Goal: Task Accomplishment & Management: Manage account settings

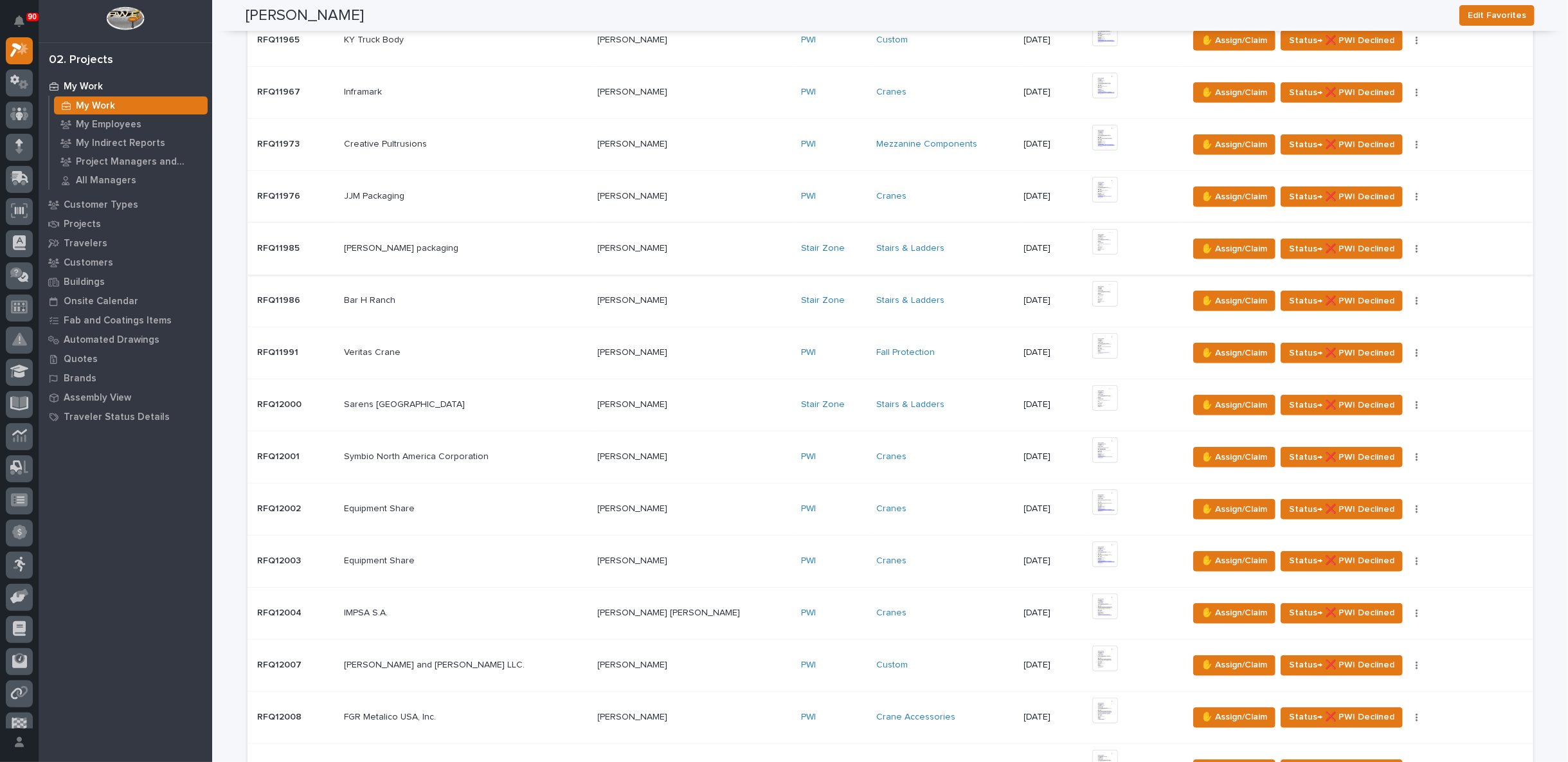
scroll to position [928, 0]
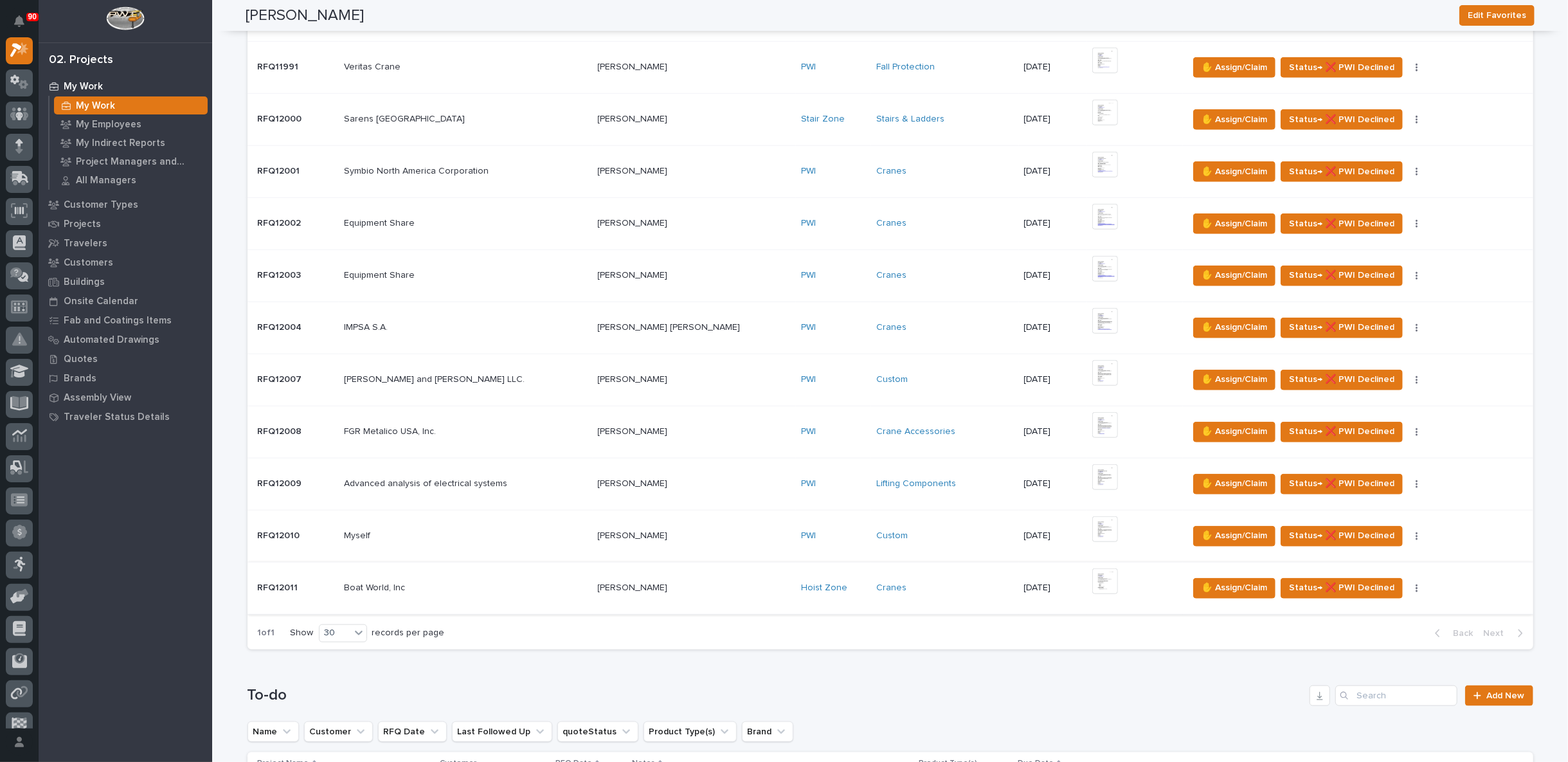
click at [1092, 571] on img at bounding box center [1105, 581] width 26 height 26
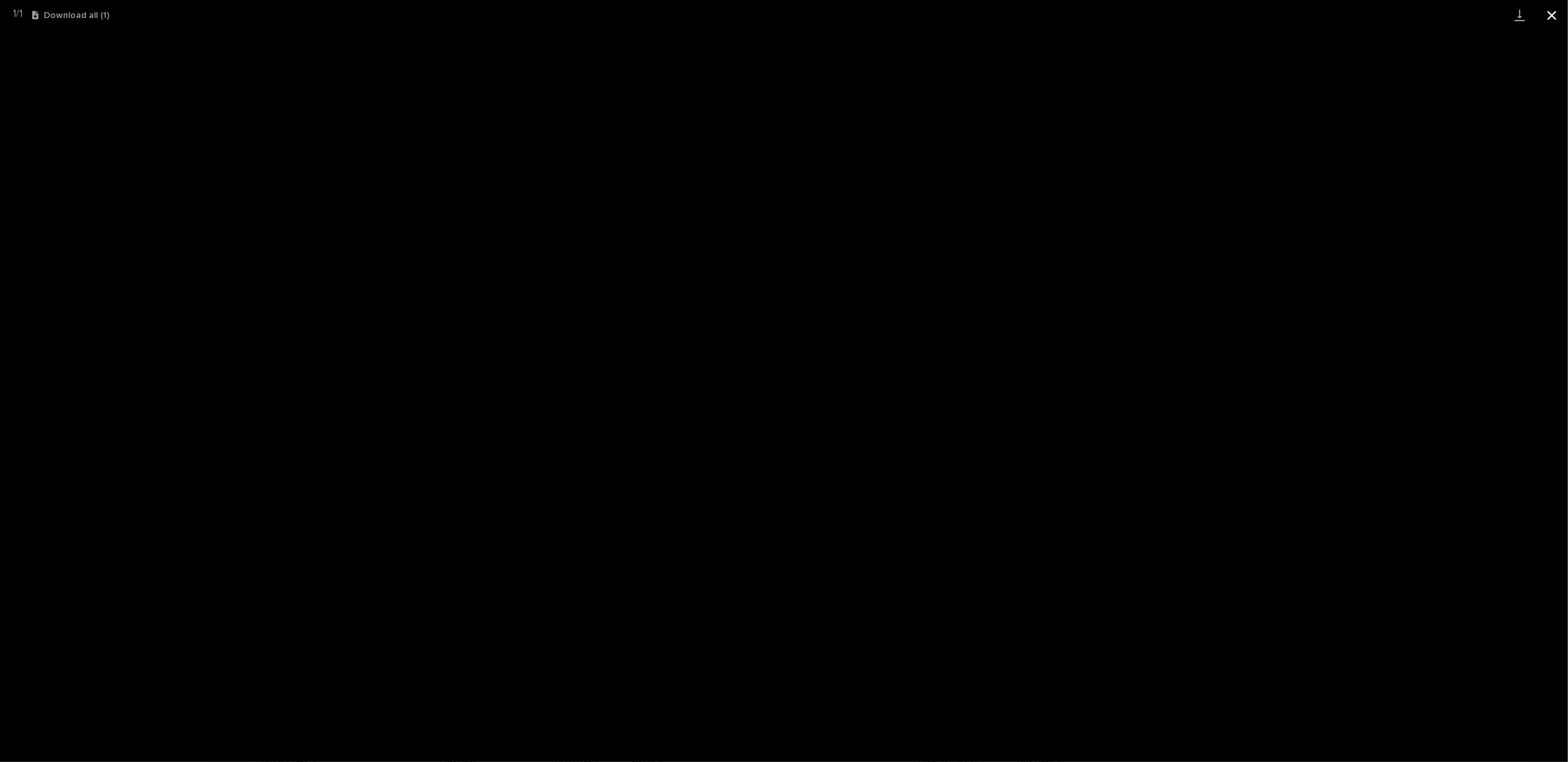
click at [1552, 17] on button "Close gallery" at bounding box center [1551, 15] width 33 height 31
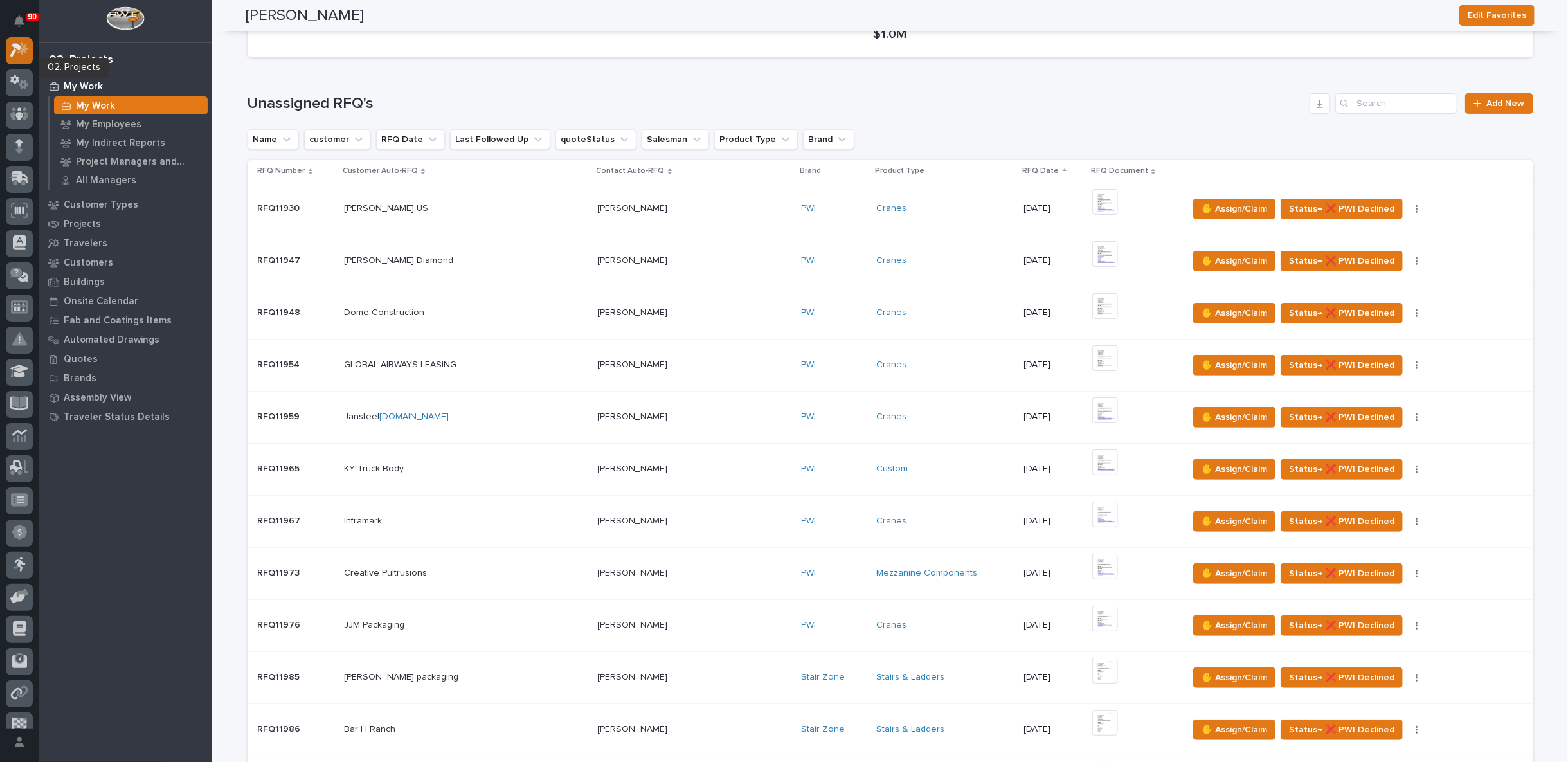
scroll to position [0, 0]
click at [17, 50] on icon at bounding box center [19, 51] width 13 height 13
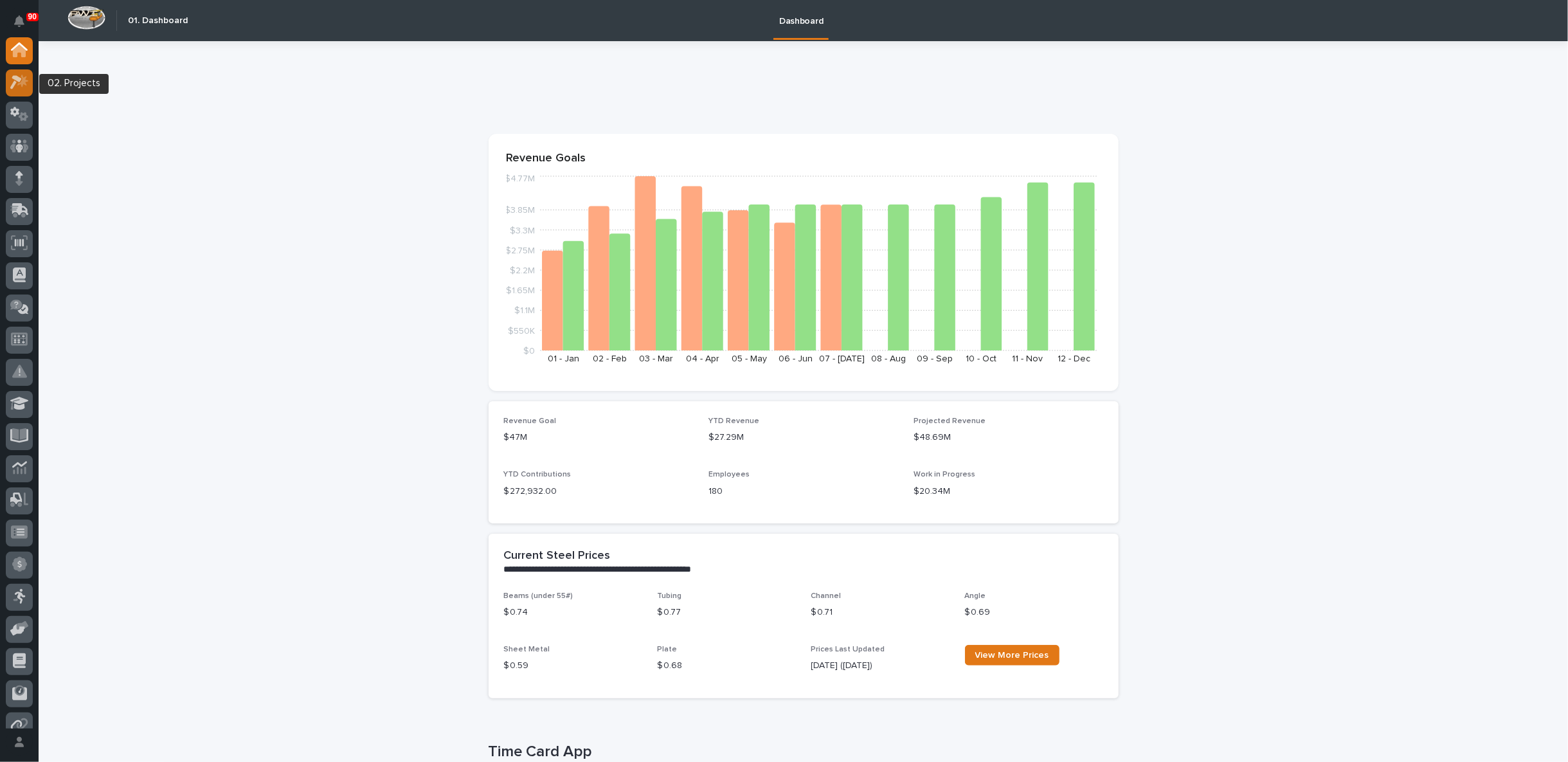
click at [23, 78] on icon at bounding box center [23, 80] width 11 height 13
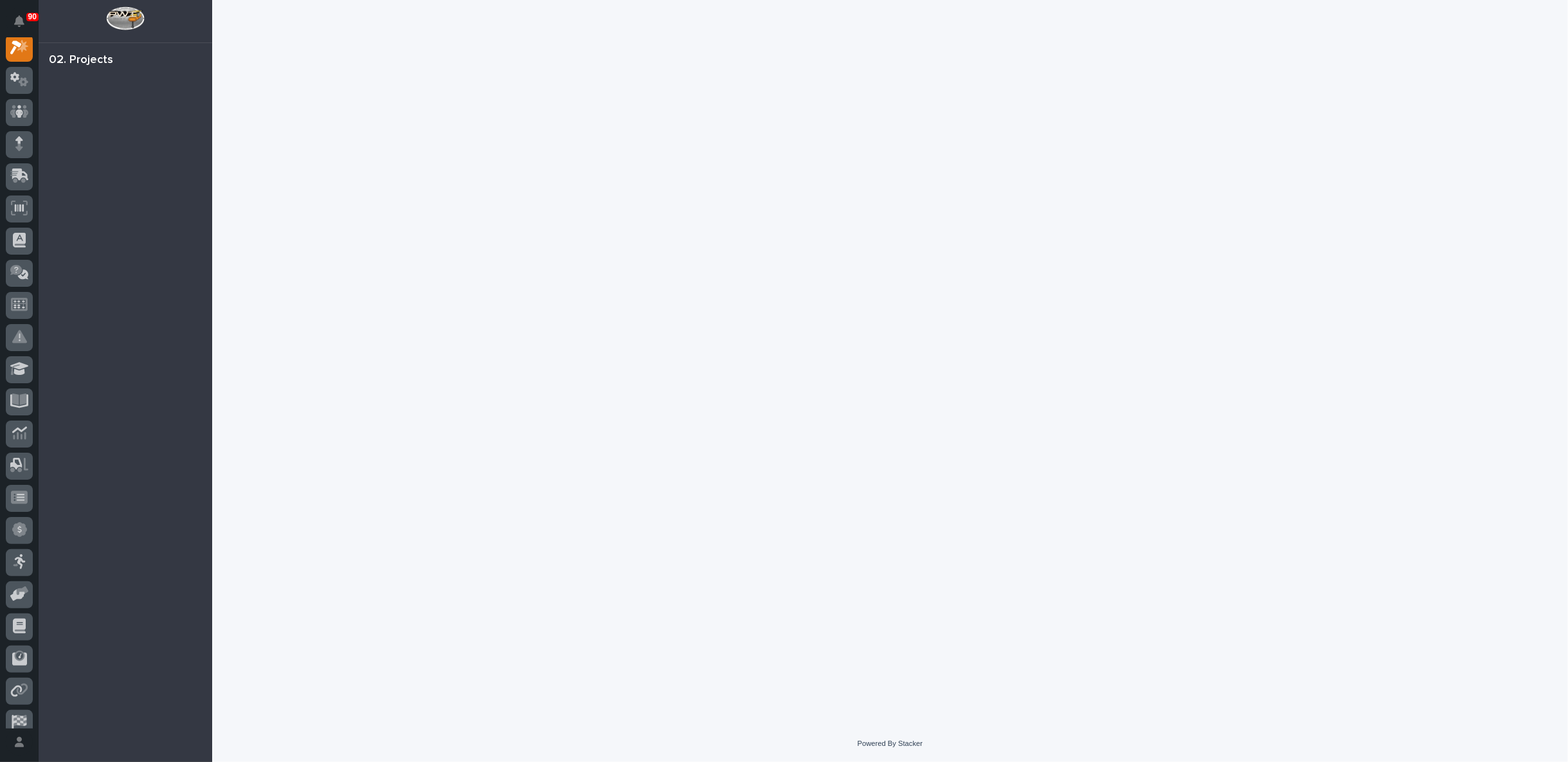
scroll to position [33, 0]
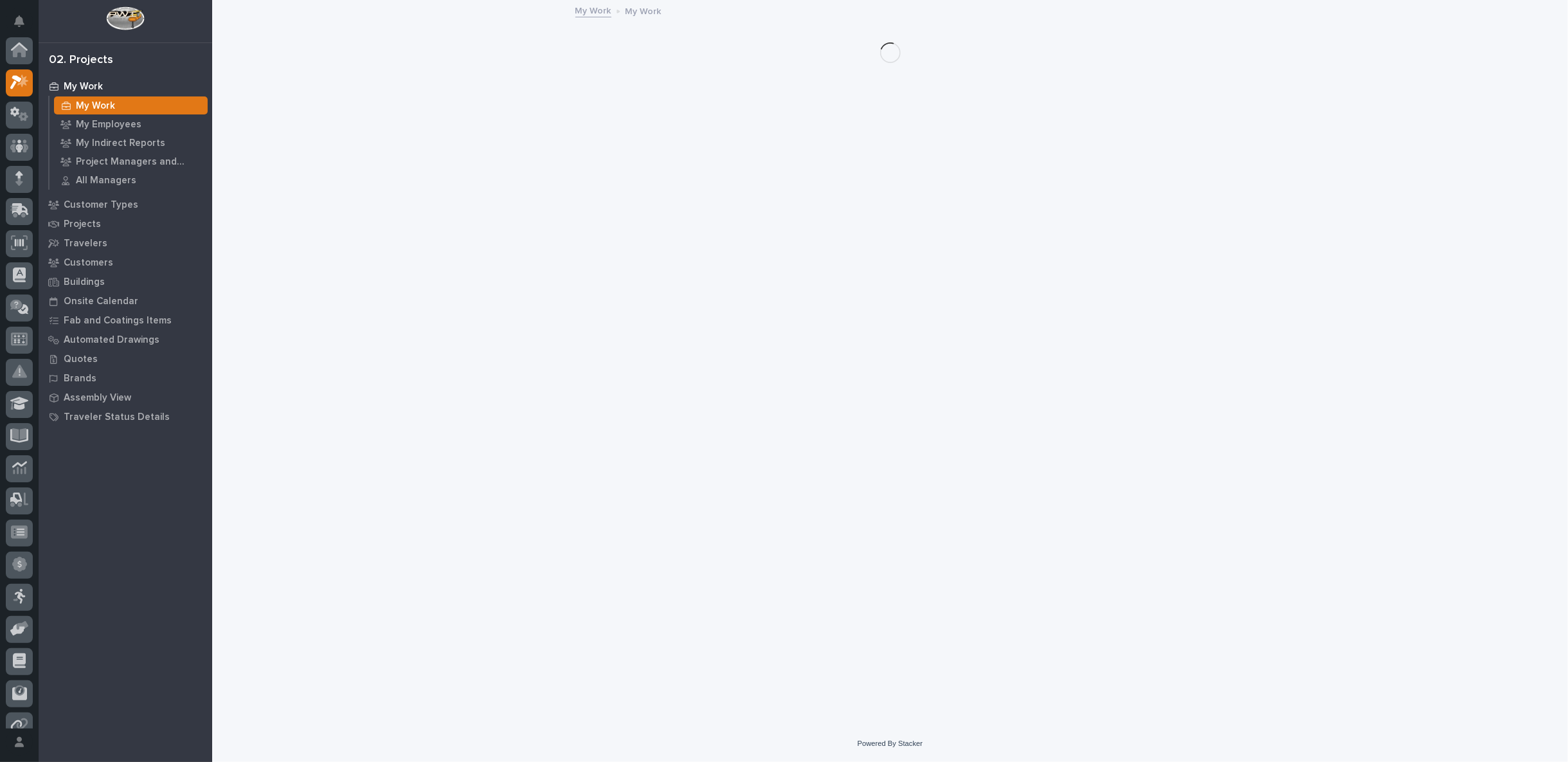
scroll to position [33, 0]
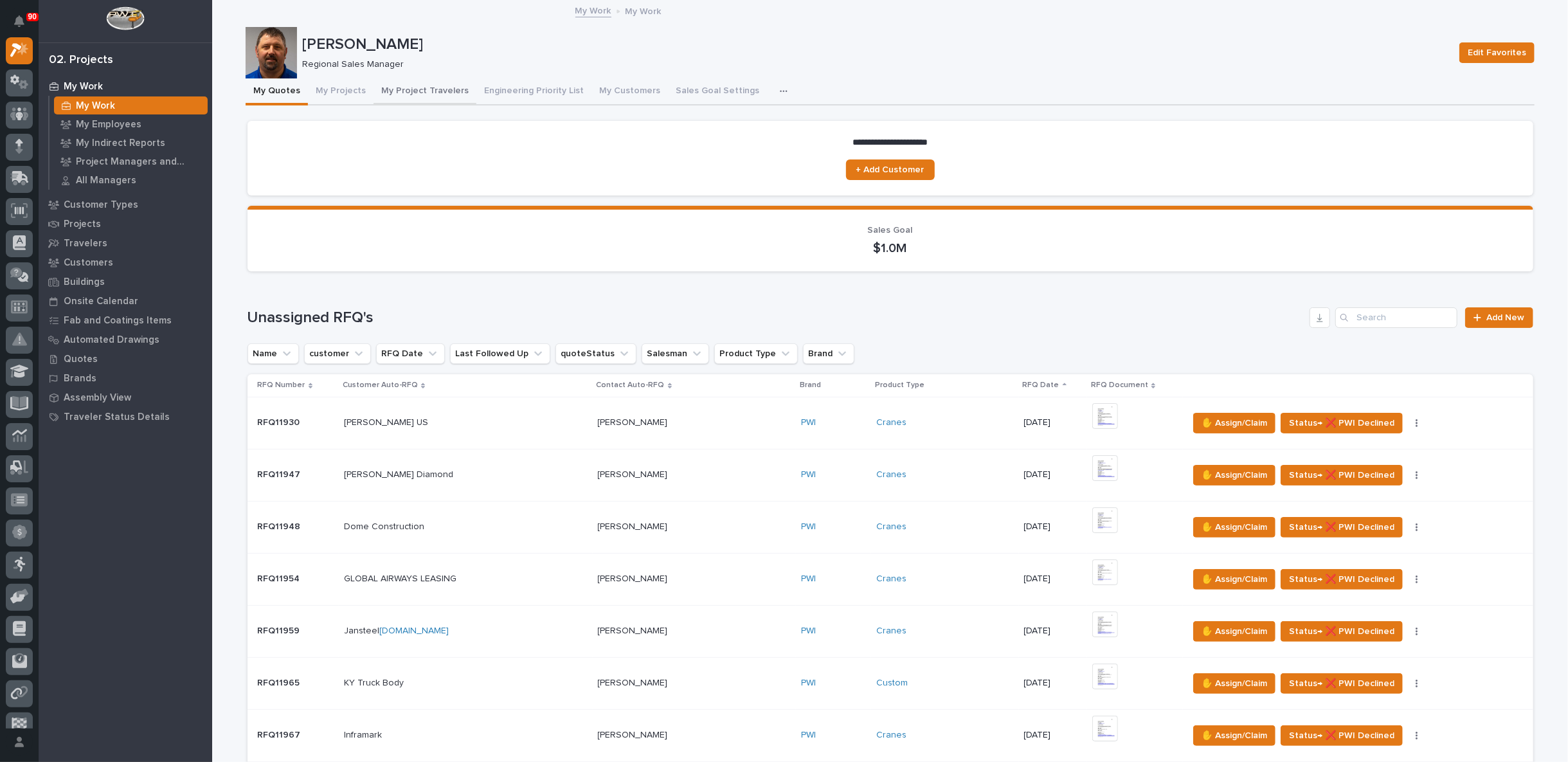
click at [405, 89] on button "My Project Travelers" at bounding box center [425, 91] width 103 height 27
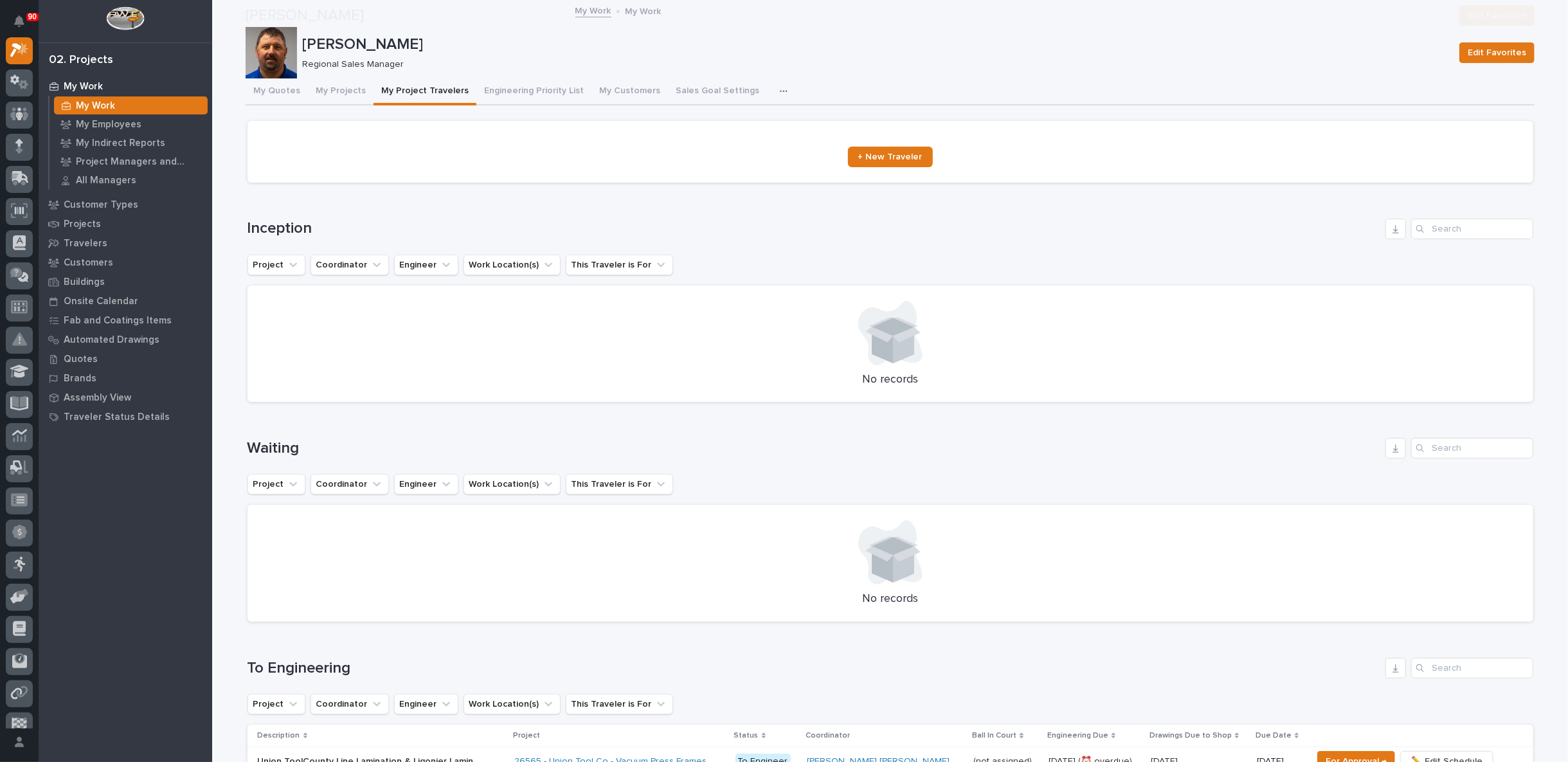
scroll to position [428, 0]
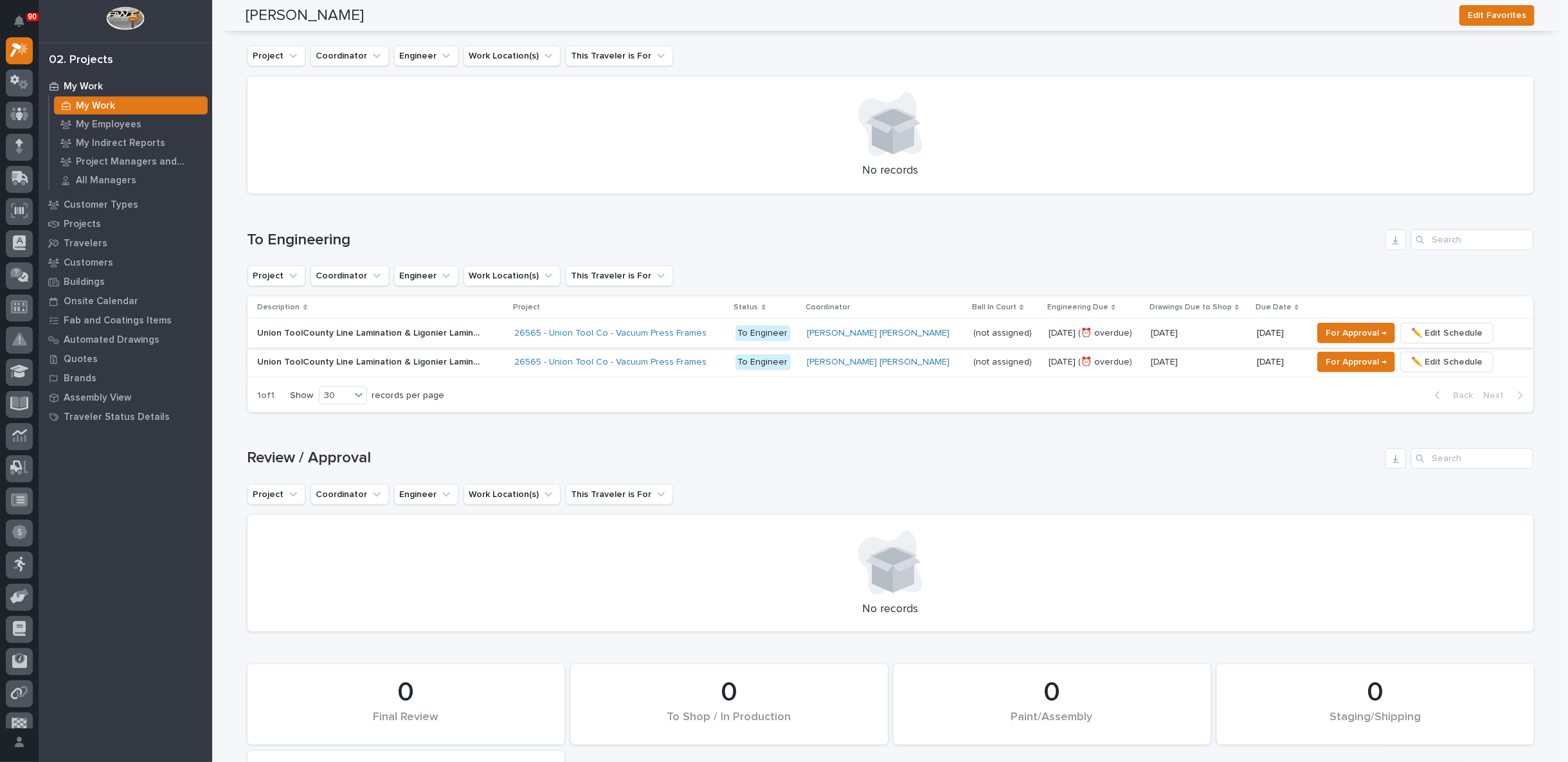
click at [1440, 330] on span "✏️ Edit Schedule" at bounding box center [1446, 333] width 71 height 16
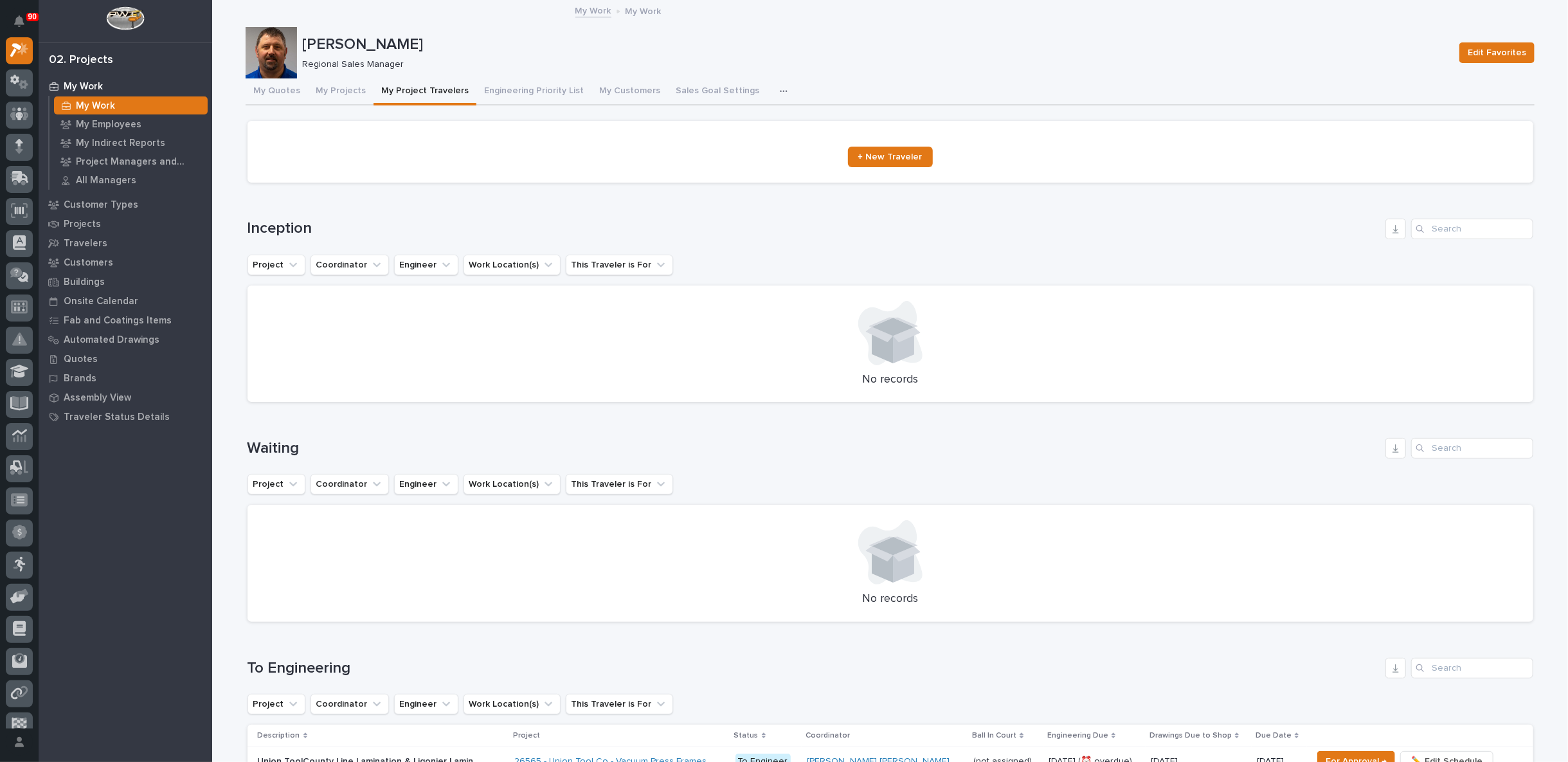
scroll to position [428, 0]
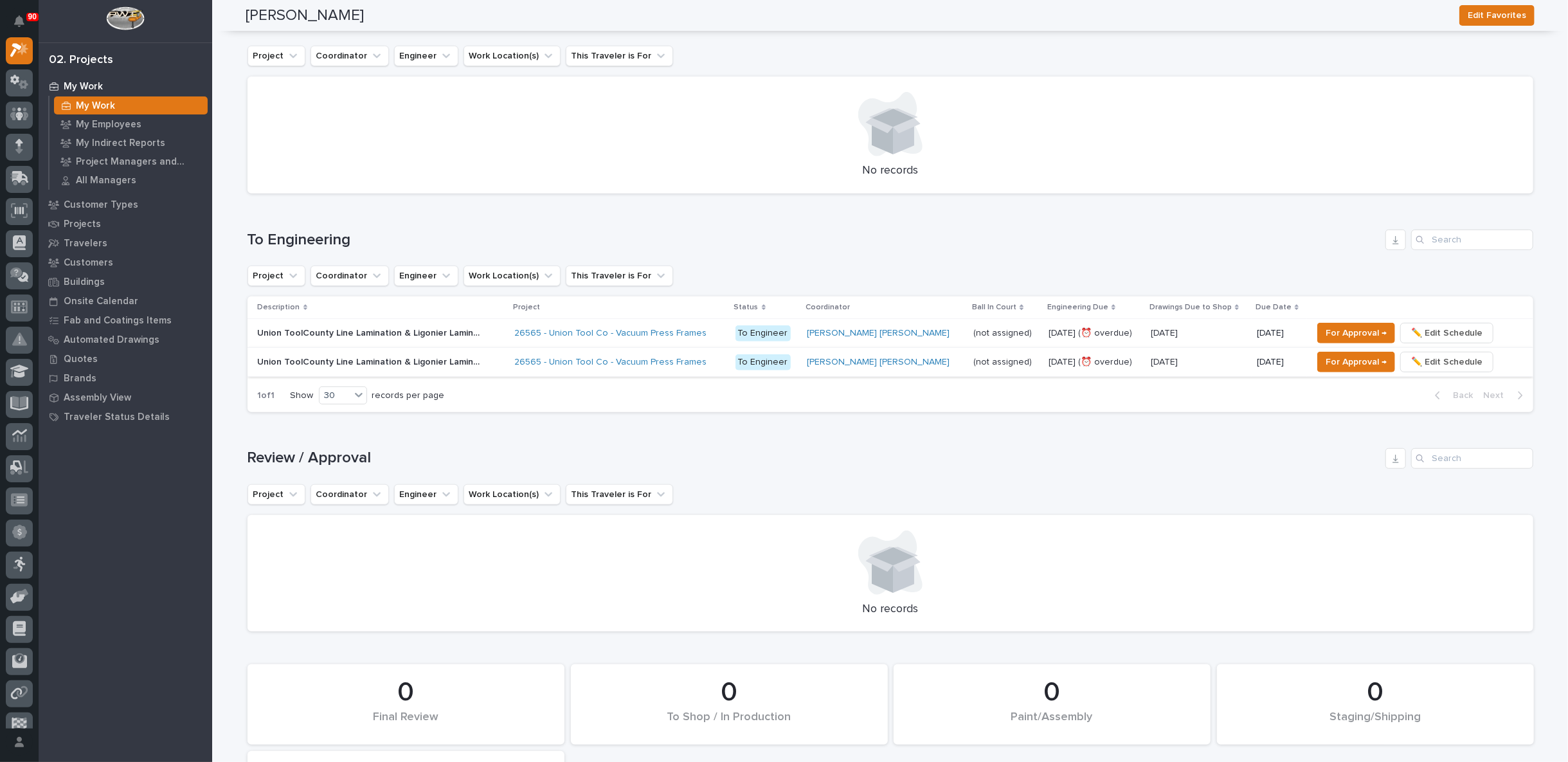
click at [1425, 361] on span "✏️ Edit Schedule" at bounding box center [1446, 362] width 71 height 16
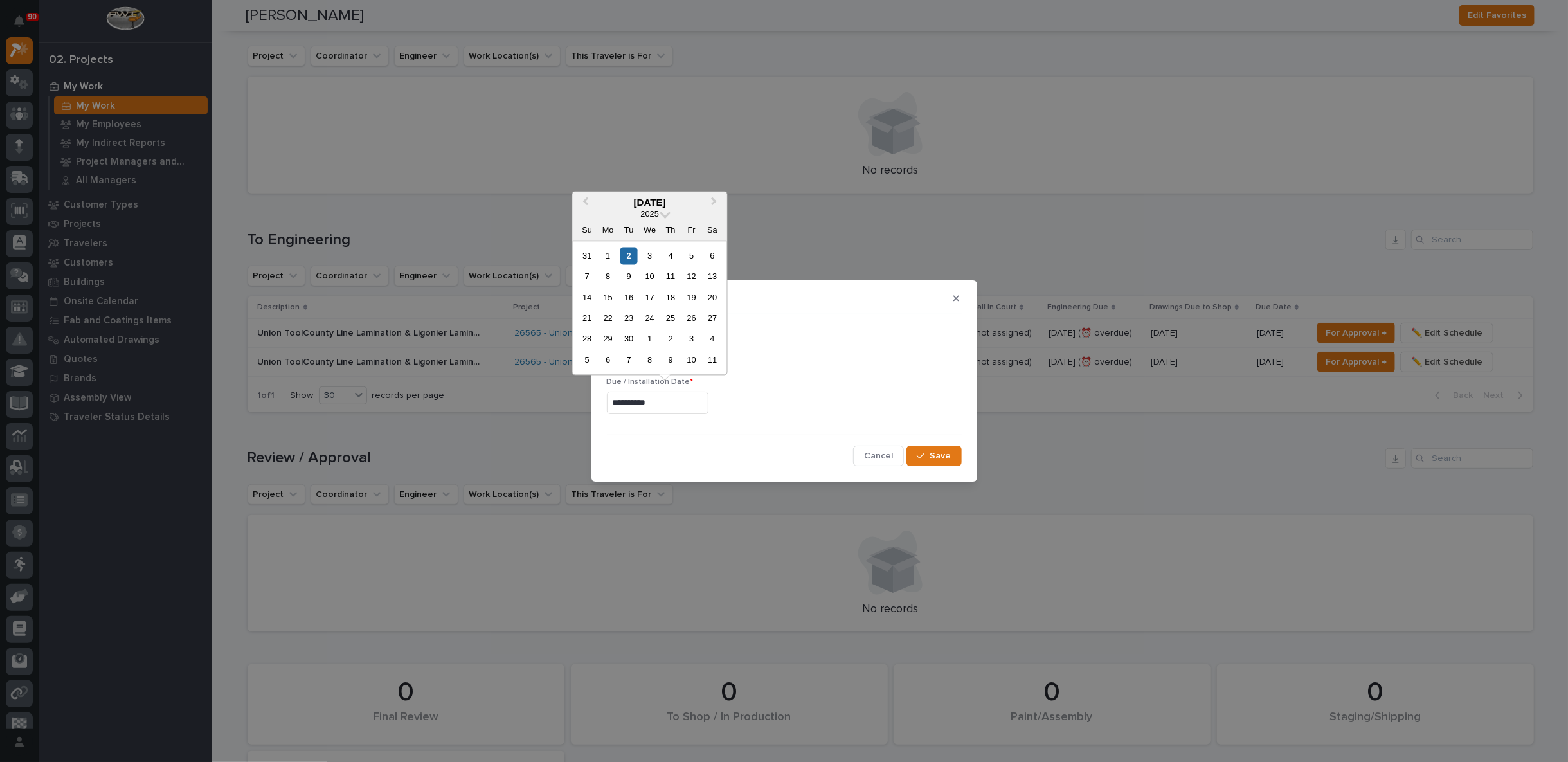
click at [669, 403] on input "**********" at bounding box center [657, 402] width 102 height 23
click at [693, 277] on div "12" at bounding box center [692, 277] width 18 height 18
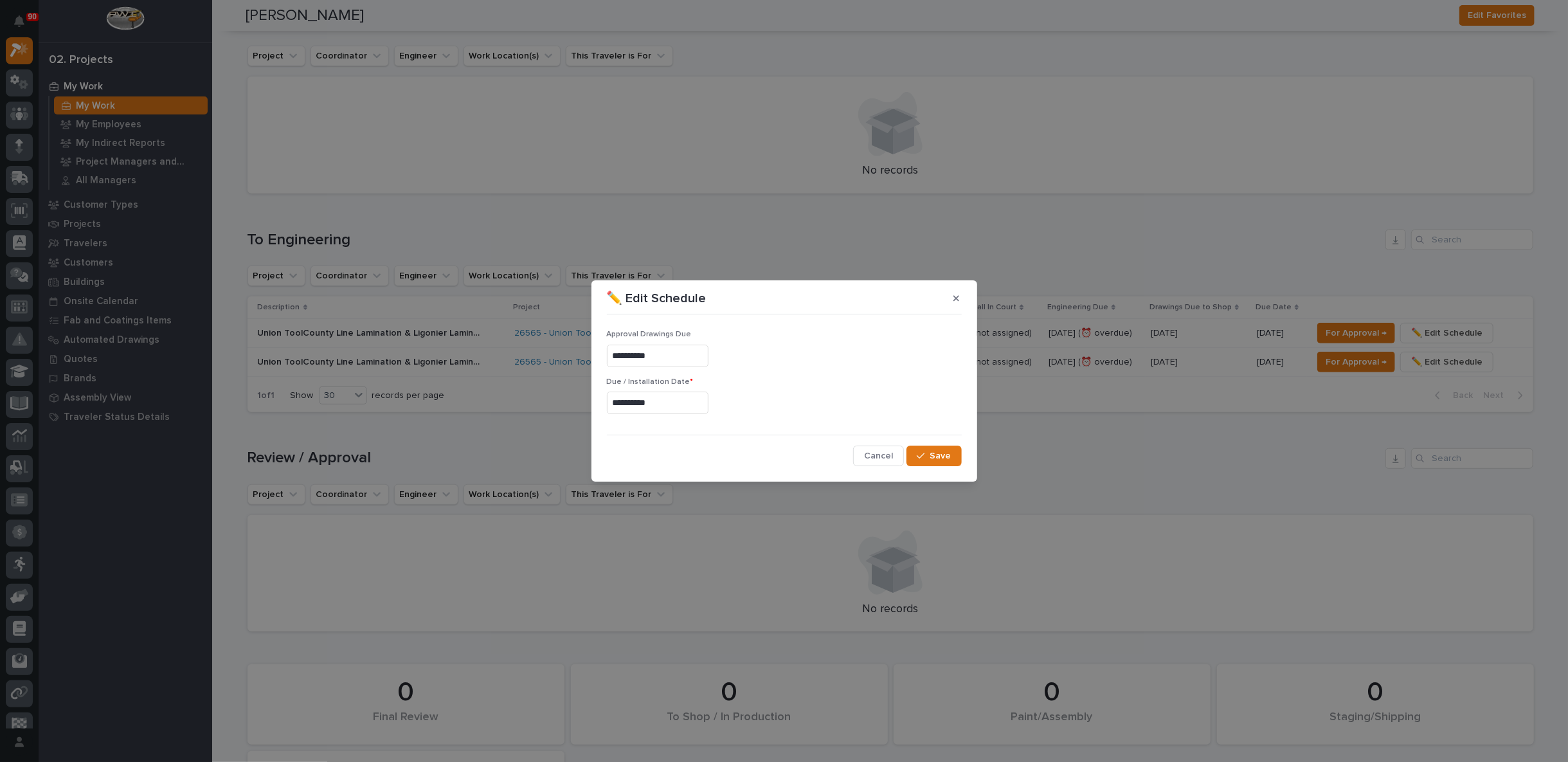
type input "**********"
click at [928, 454] on div "button" at bounding box center [923, 456] width 13 height 9
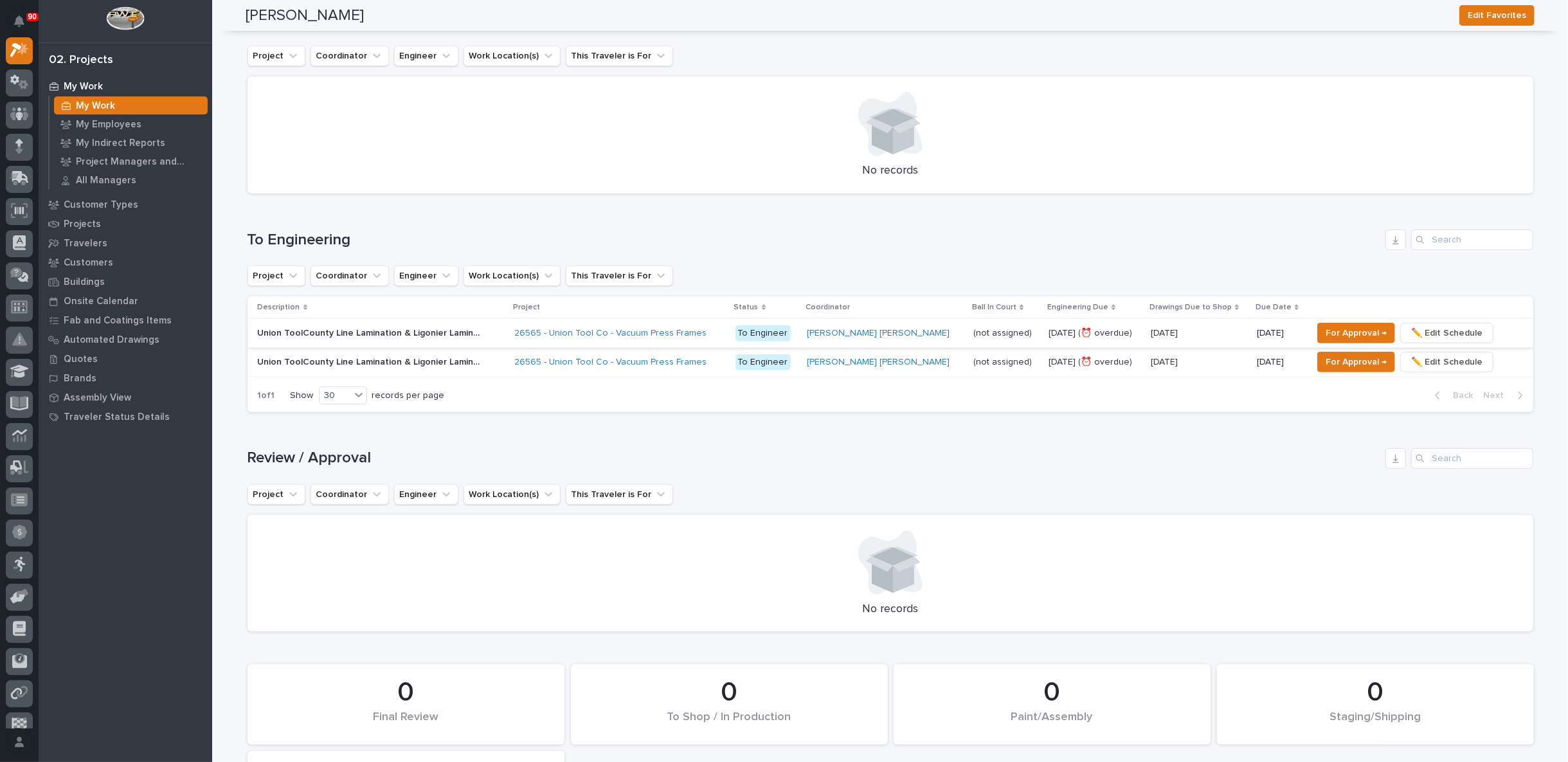
click at [1419, 332] on span "✏️ Edit Schedule" at bounding box center [1446, 333] width 71 height 16
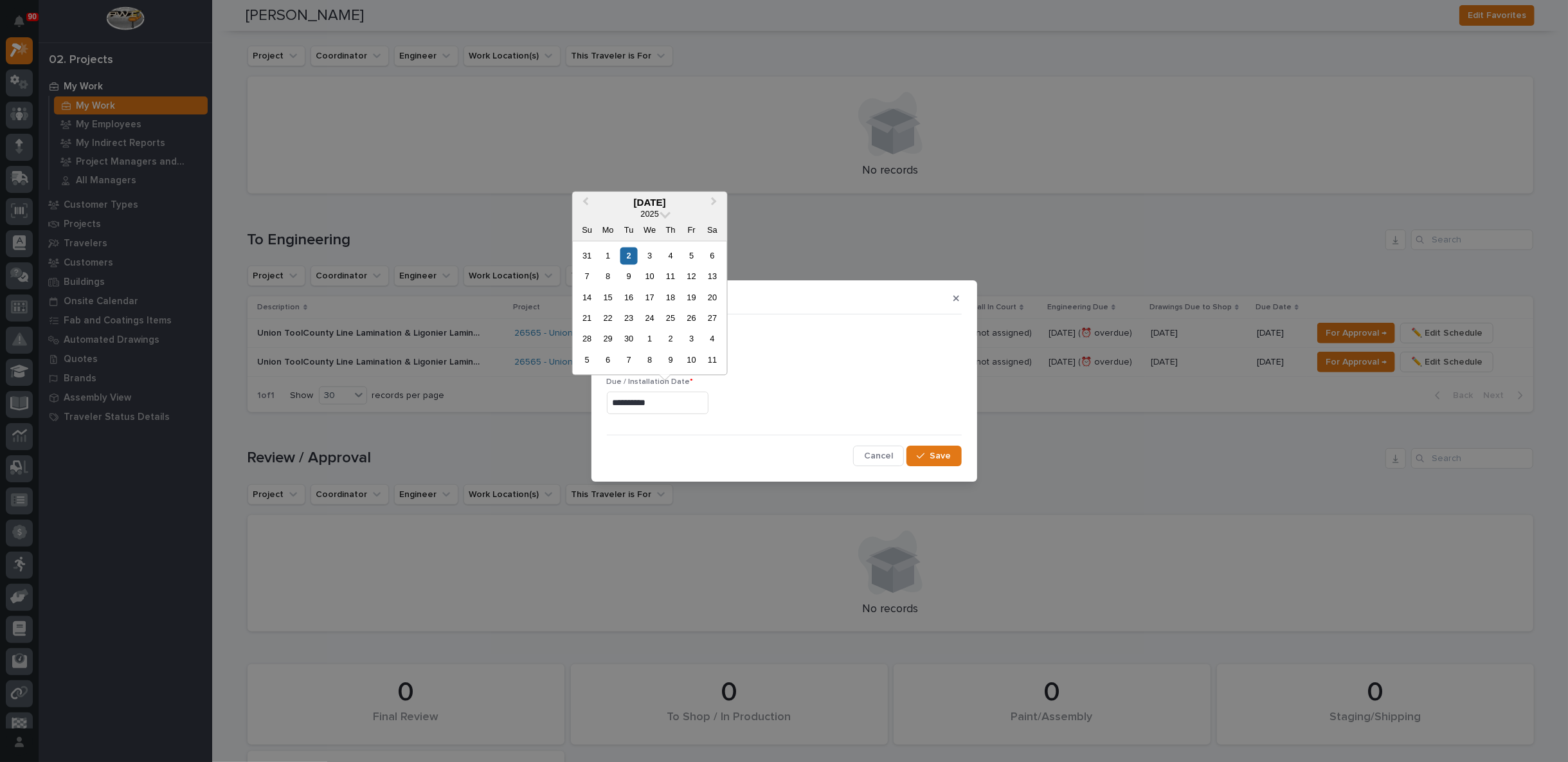
click at [667, 403] on input "**********" at bounding box center [657, 402] width 102 height 23
click at [691, 273] on div "12" at bounding box center [692, 277] width 18 height 18
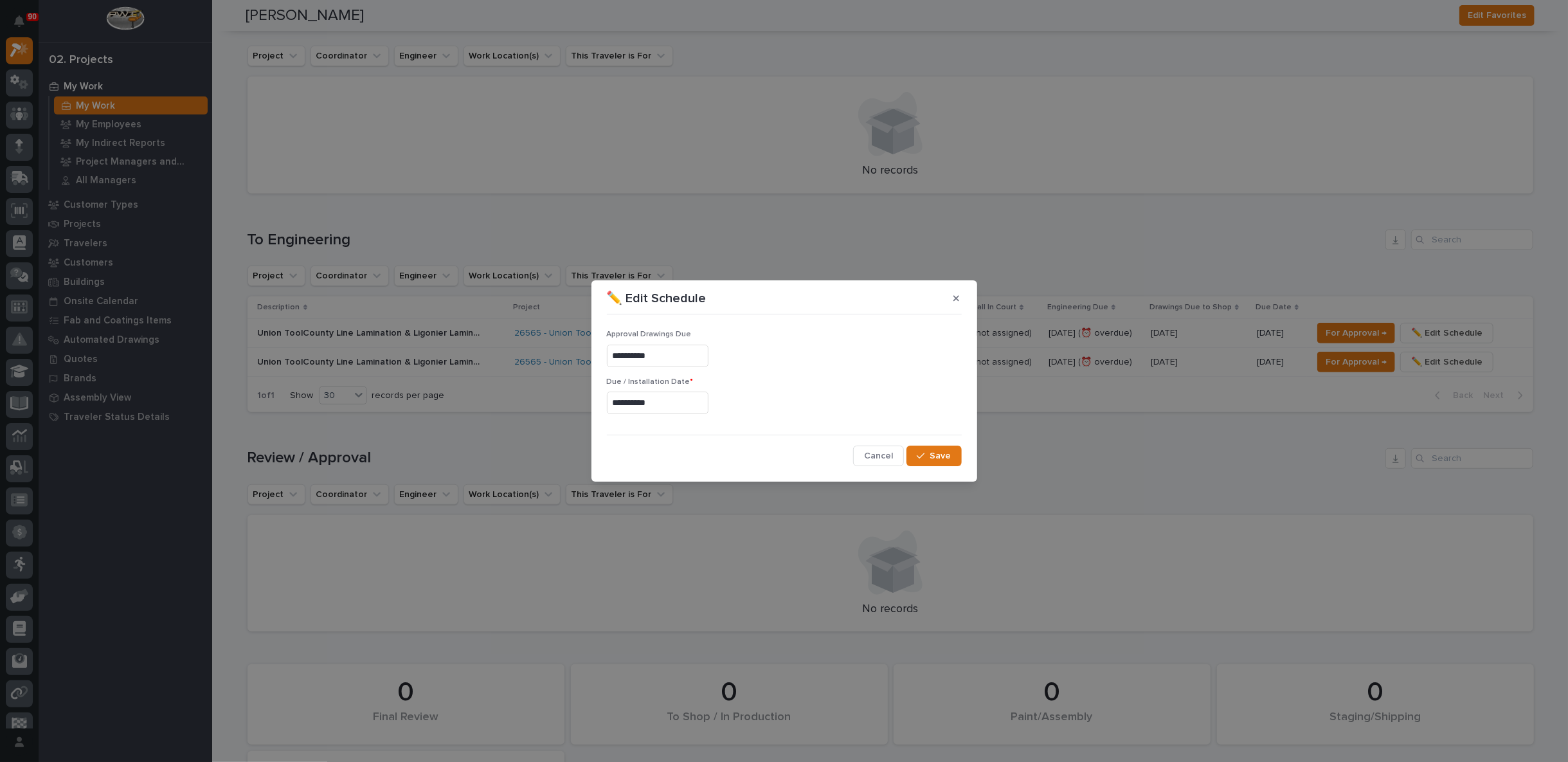
type input "**********"
click at [948, 450] on span "Save" at bounding box center [940, 456] width 21 height 12
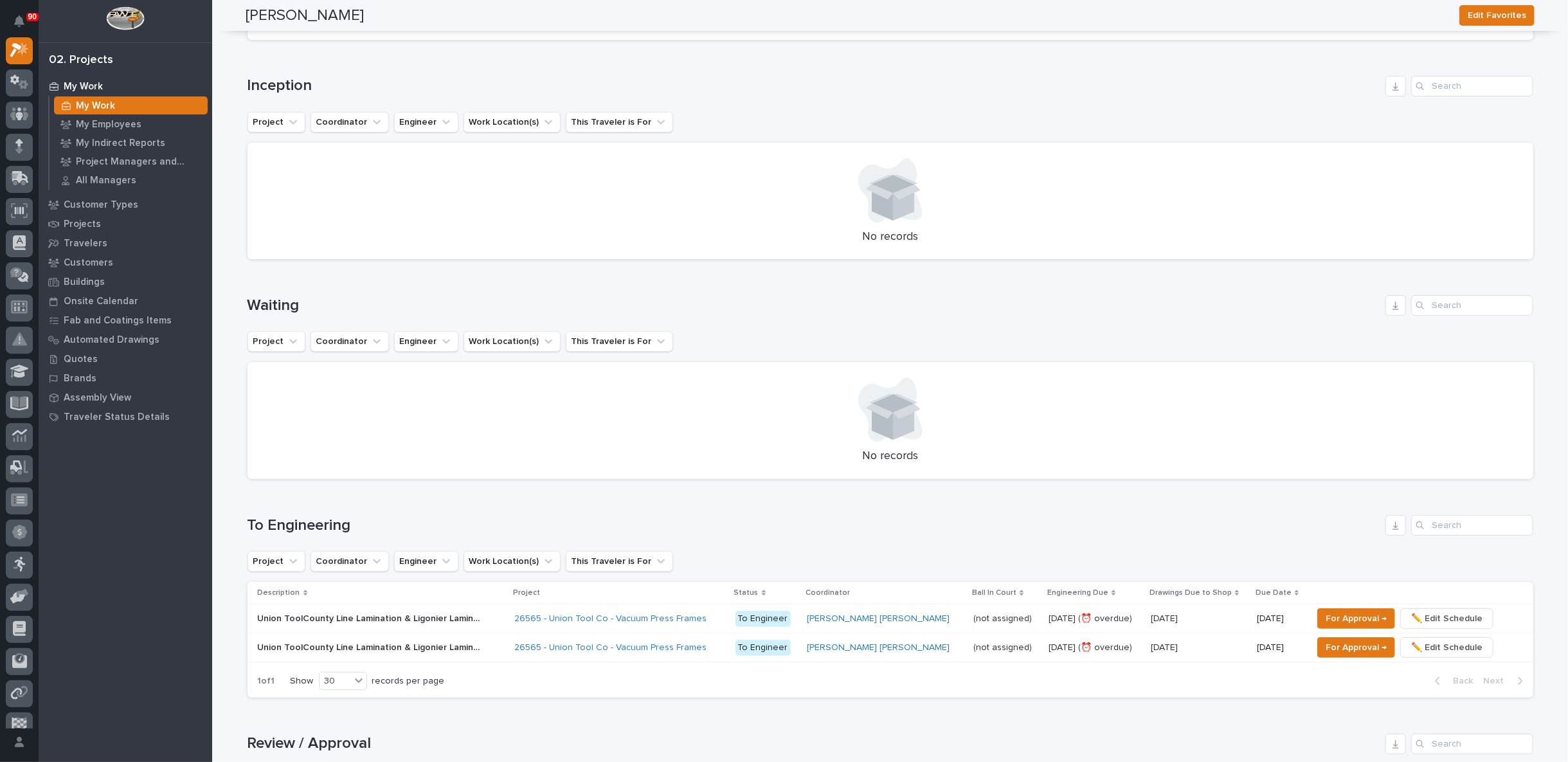
scroll to position [0, 0]
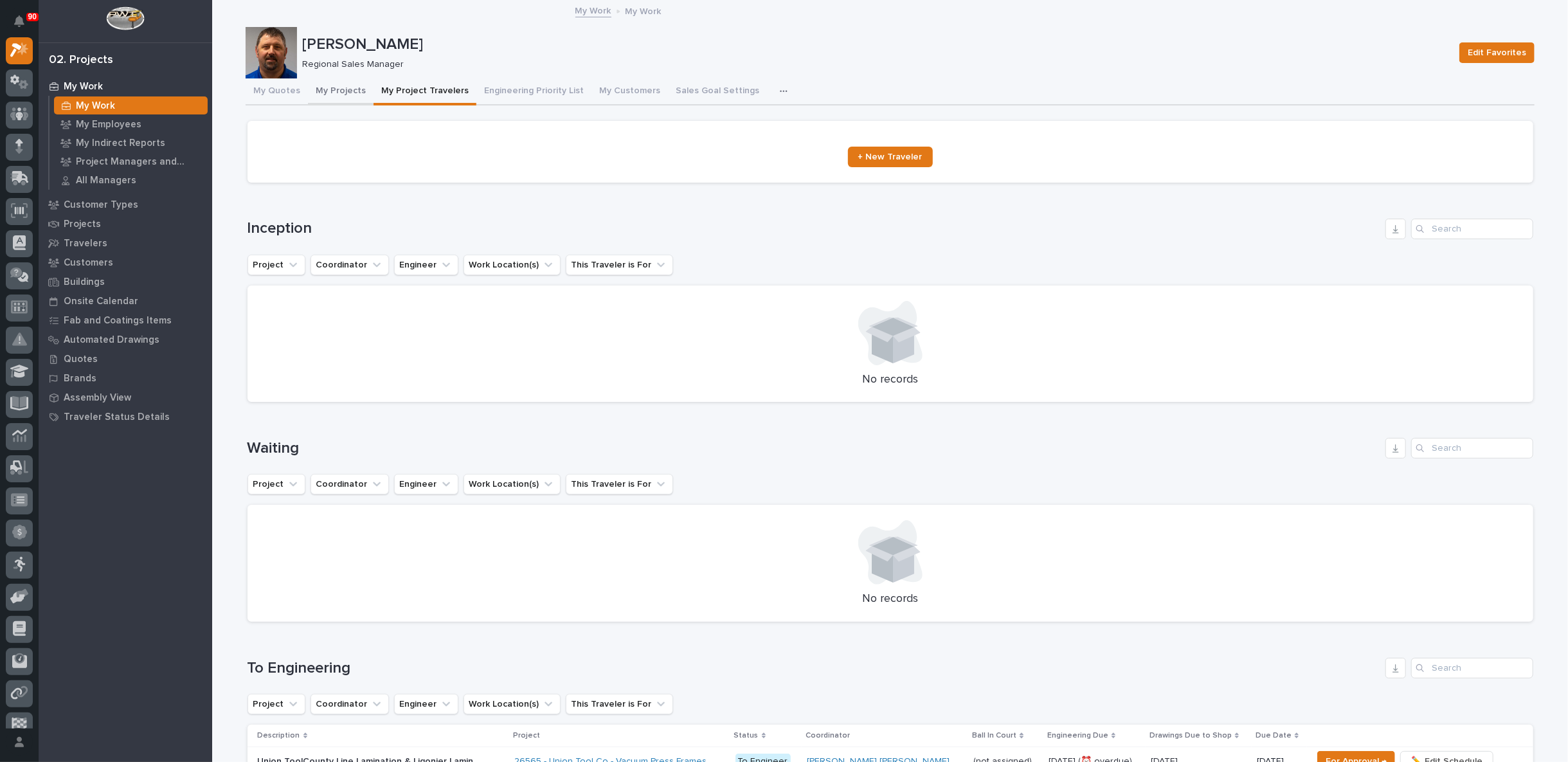
click at [342, 91] on button "My Projects" at bounding box center [341, 91] width 65 height 27
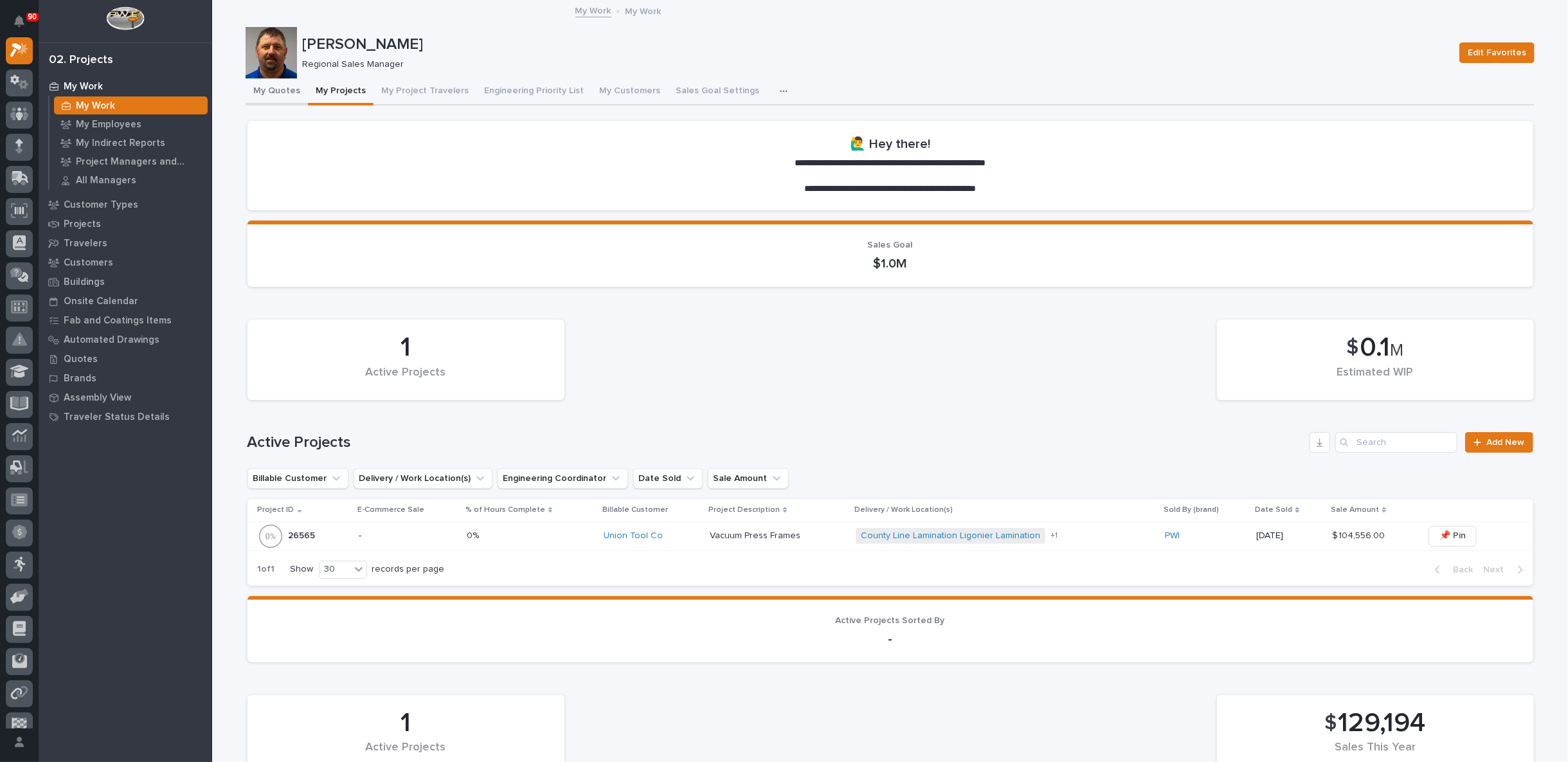
click at [262, 90] on button "My Quotes" at bounding box center [276, 91] width 62 height 27
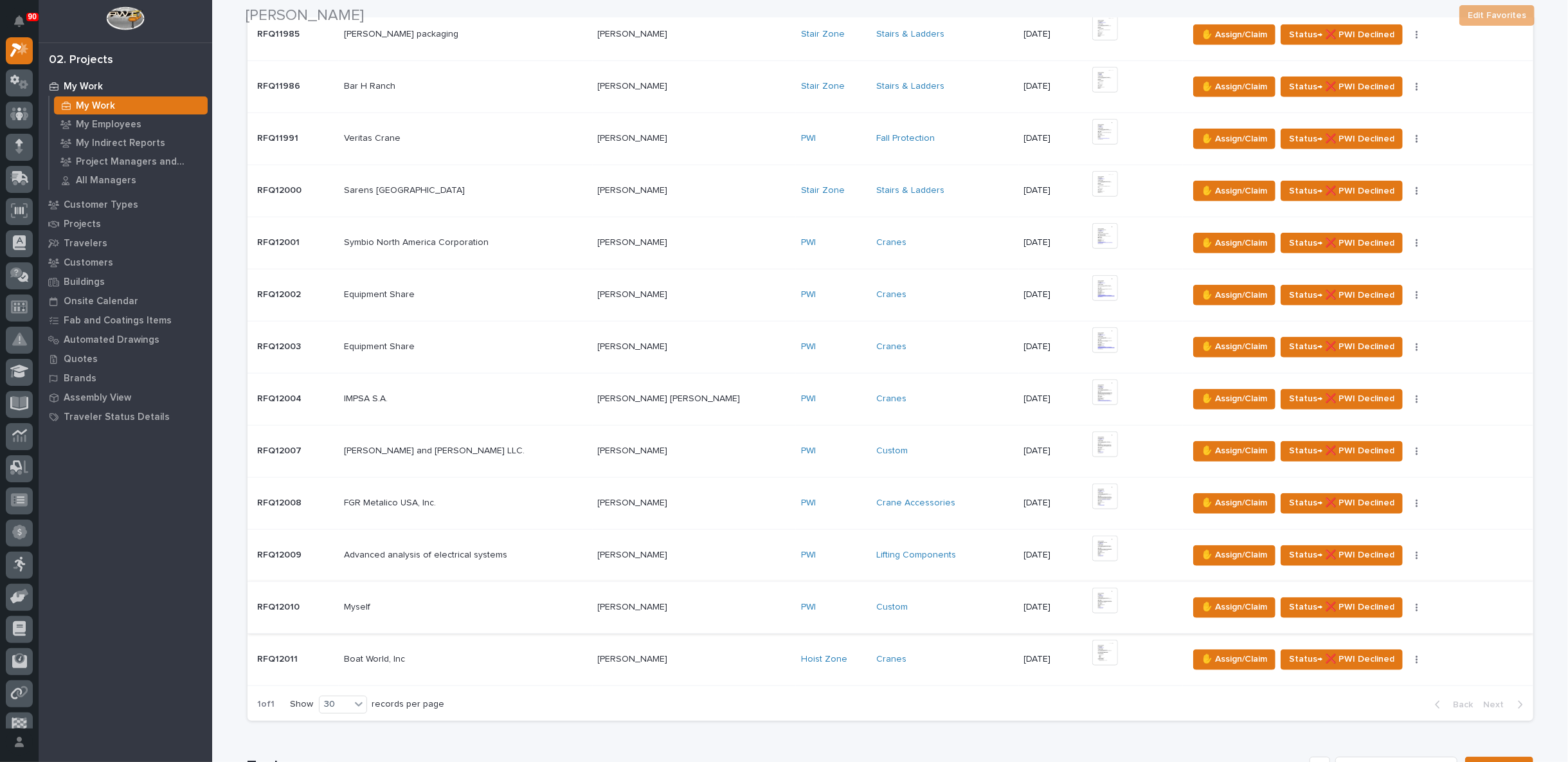
scroll to position [1000, 0]
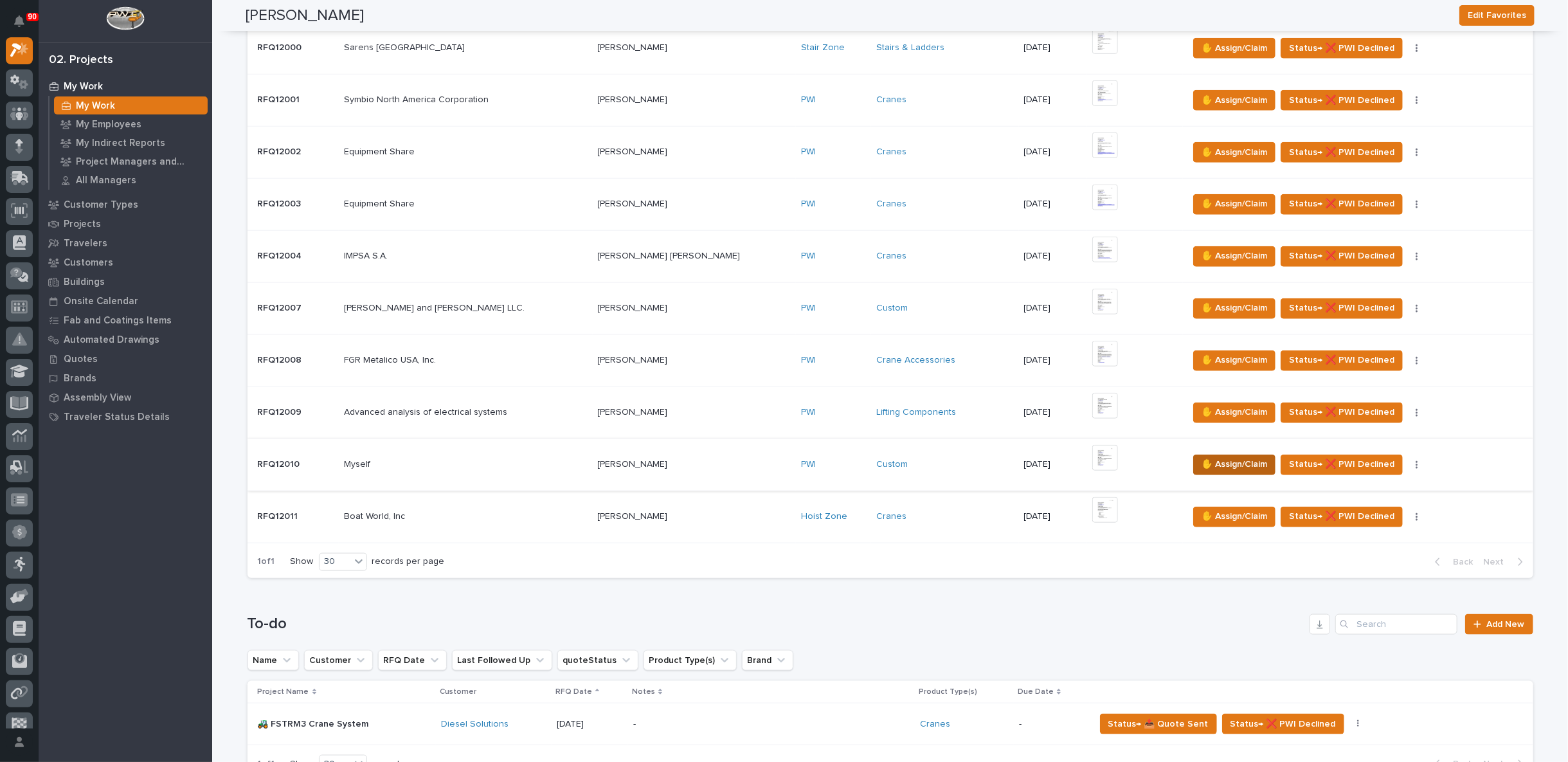
click at [1201, 457] on span "✋ Assign/Claim" at bounding box center [1234, 465] width 65 height 16
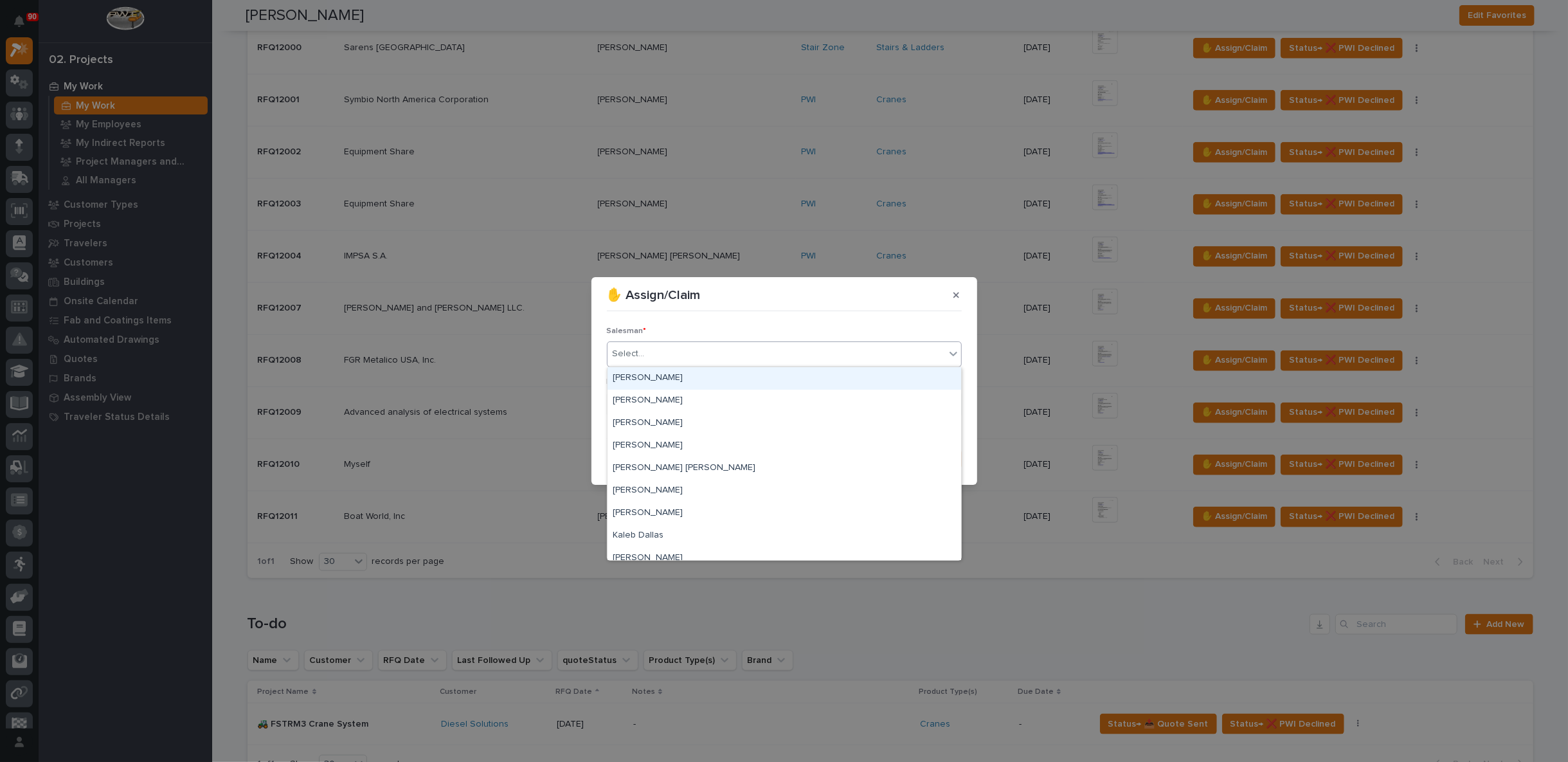
click at [648, 348] on div "Select..." at bounding box center [777, 353] width 338 height 21
click at [672, 419] on div "[PERSON_NAME]" at bounding box center [784, 423] width 354 height 23
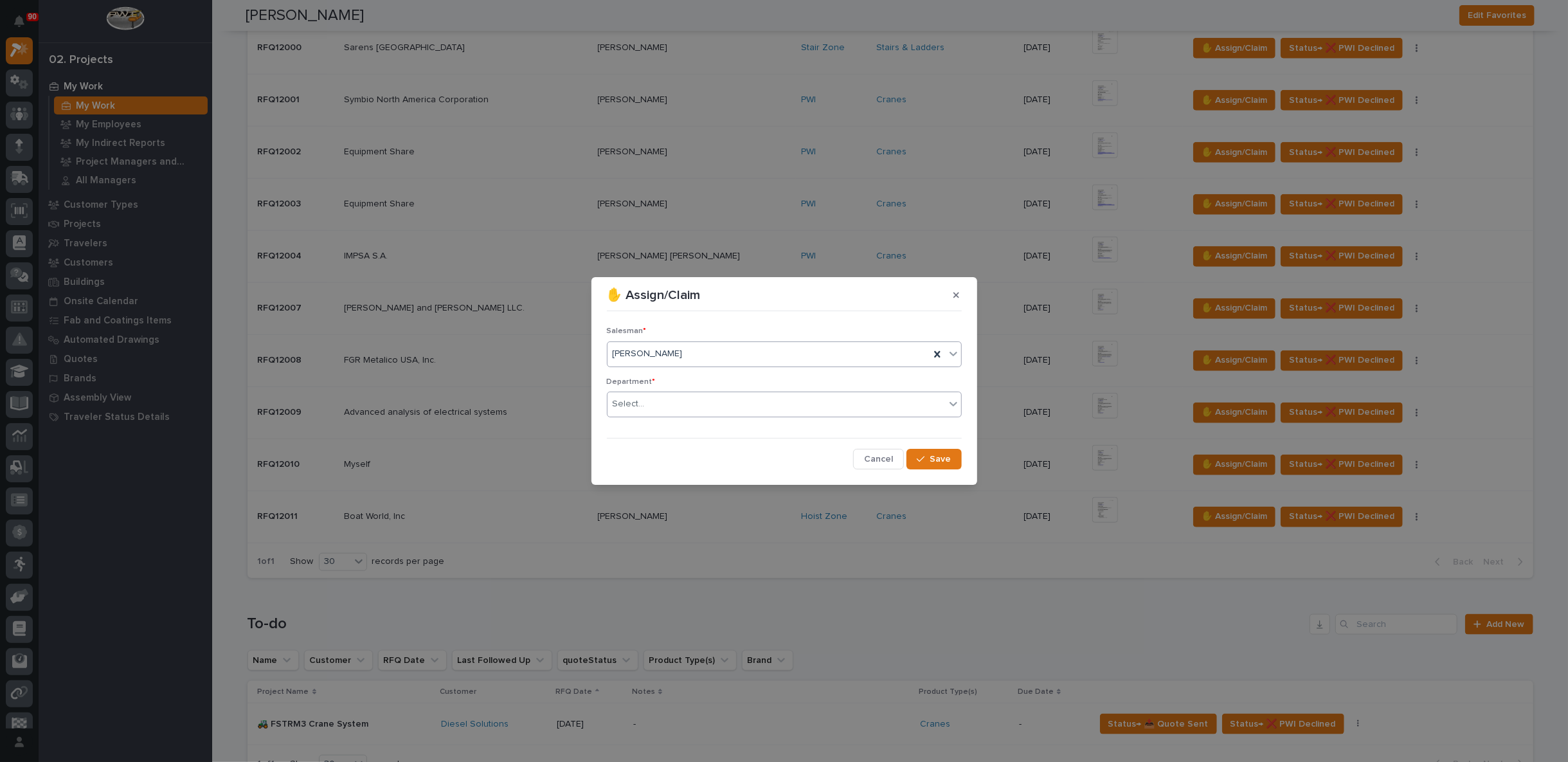
click at [674, 402] on div "Select..." at bounding box center [777, 403] width 338 height 21
click at [671, 445] on span "Regional Sales" at bounding box center [646, 450] width 67 height 14
click at [944, 463] on span "Save" at bounding box center [940, 460] width 21 height 12
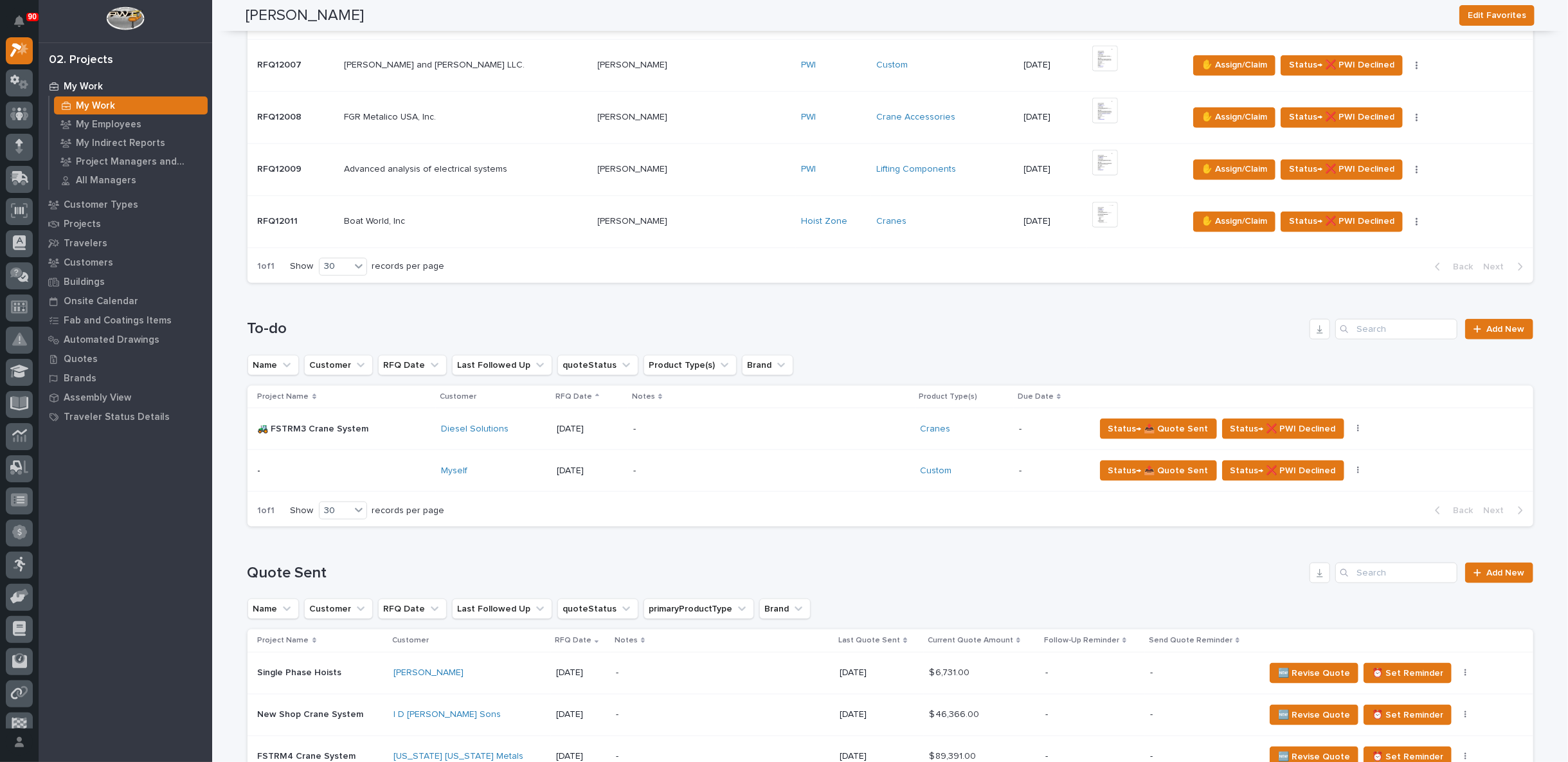
scroll to position [1428, 0]
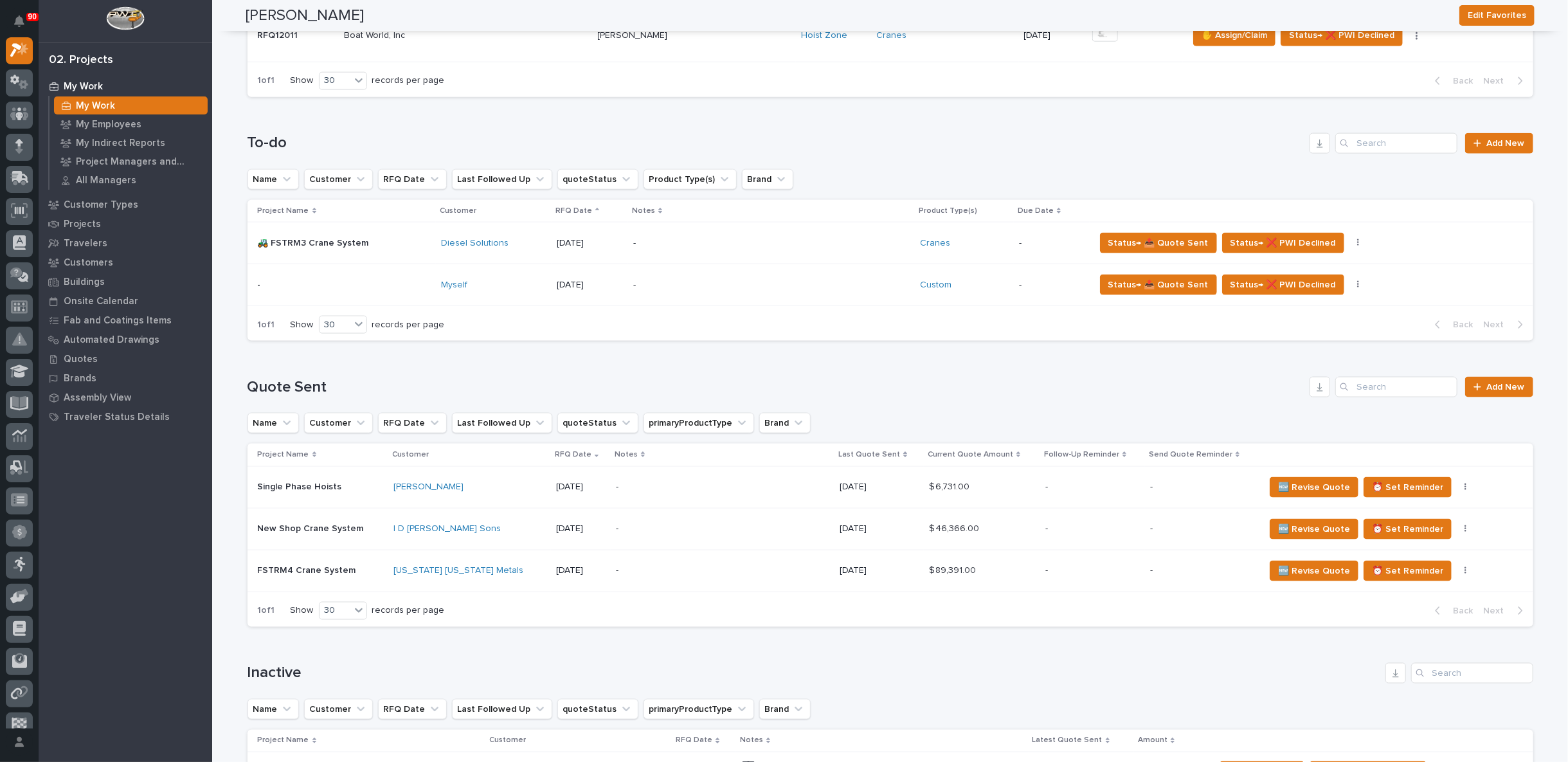
click at [761, 285] on p "-" at bounding box center [746, 285] width 225 height 11
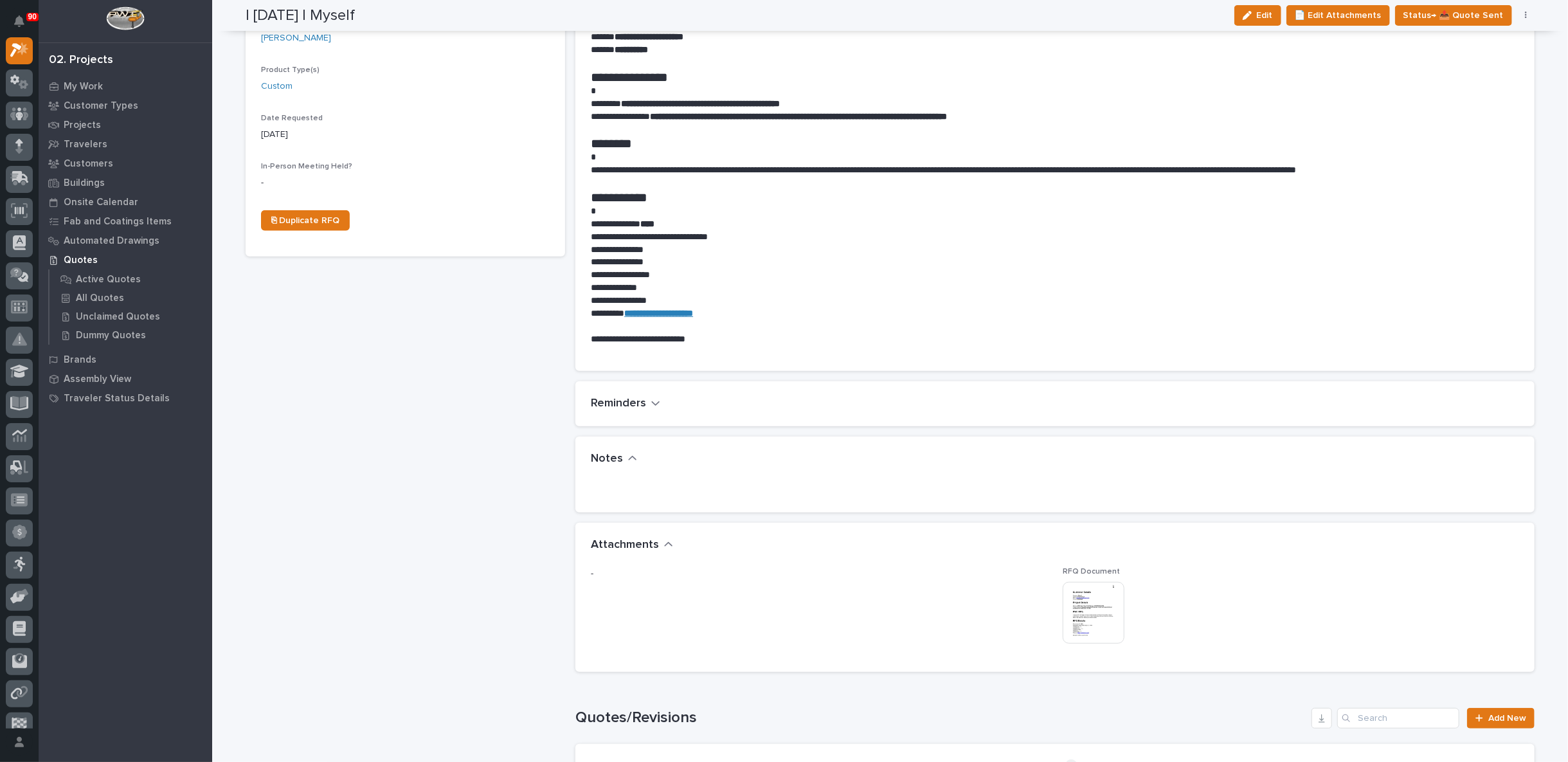
scroll to position [428, 0]
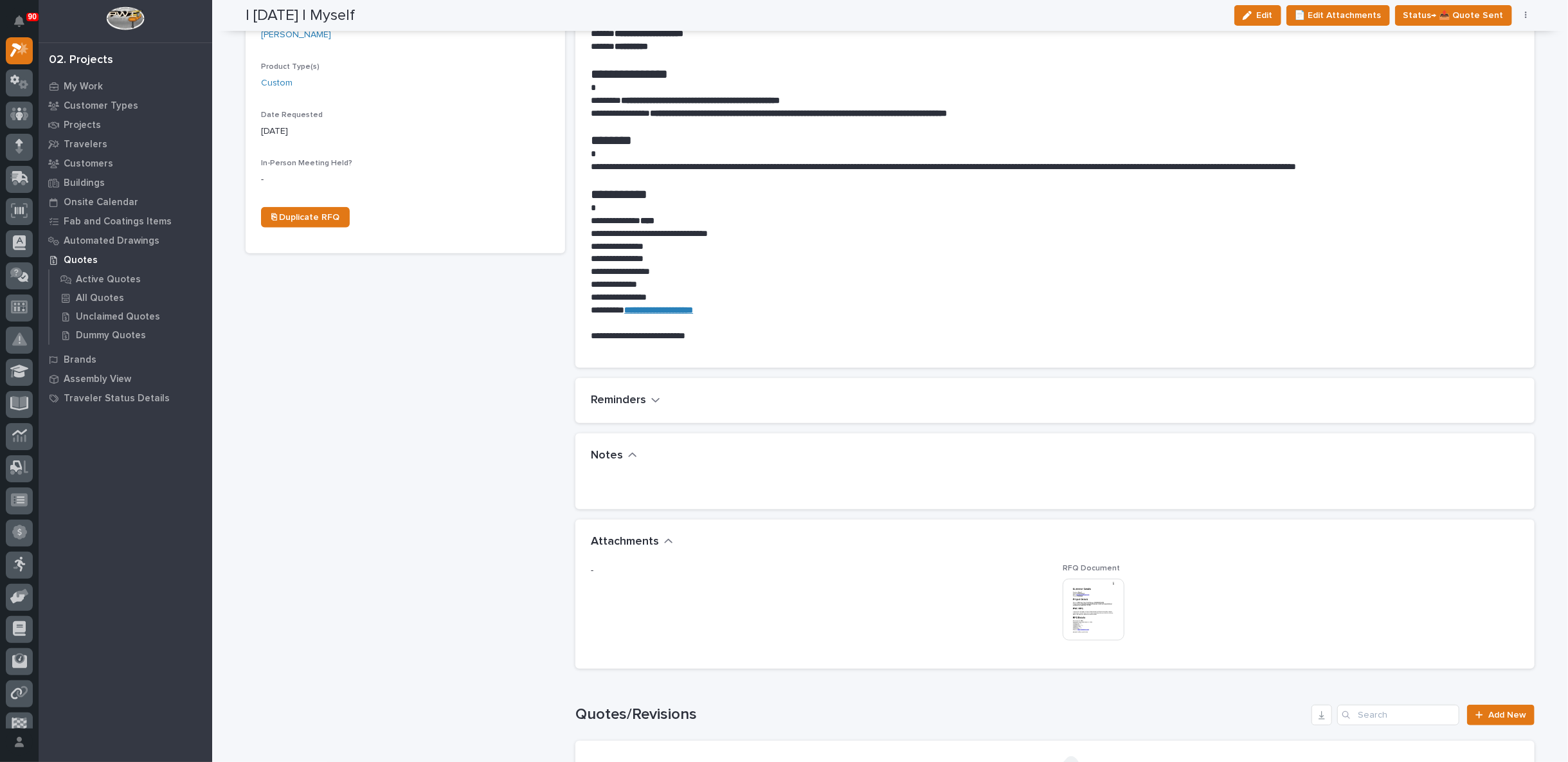
click at [1094, 607] on img at bounding box center [1093, 609] width 61 height 61
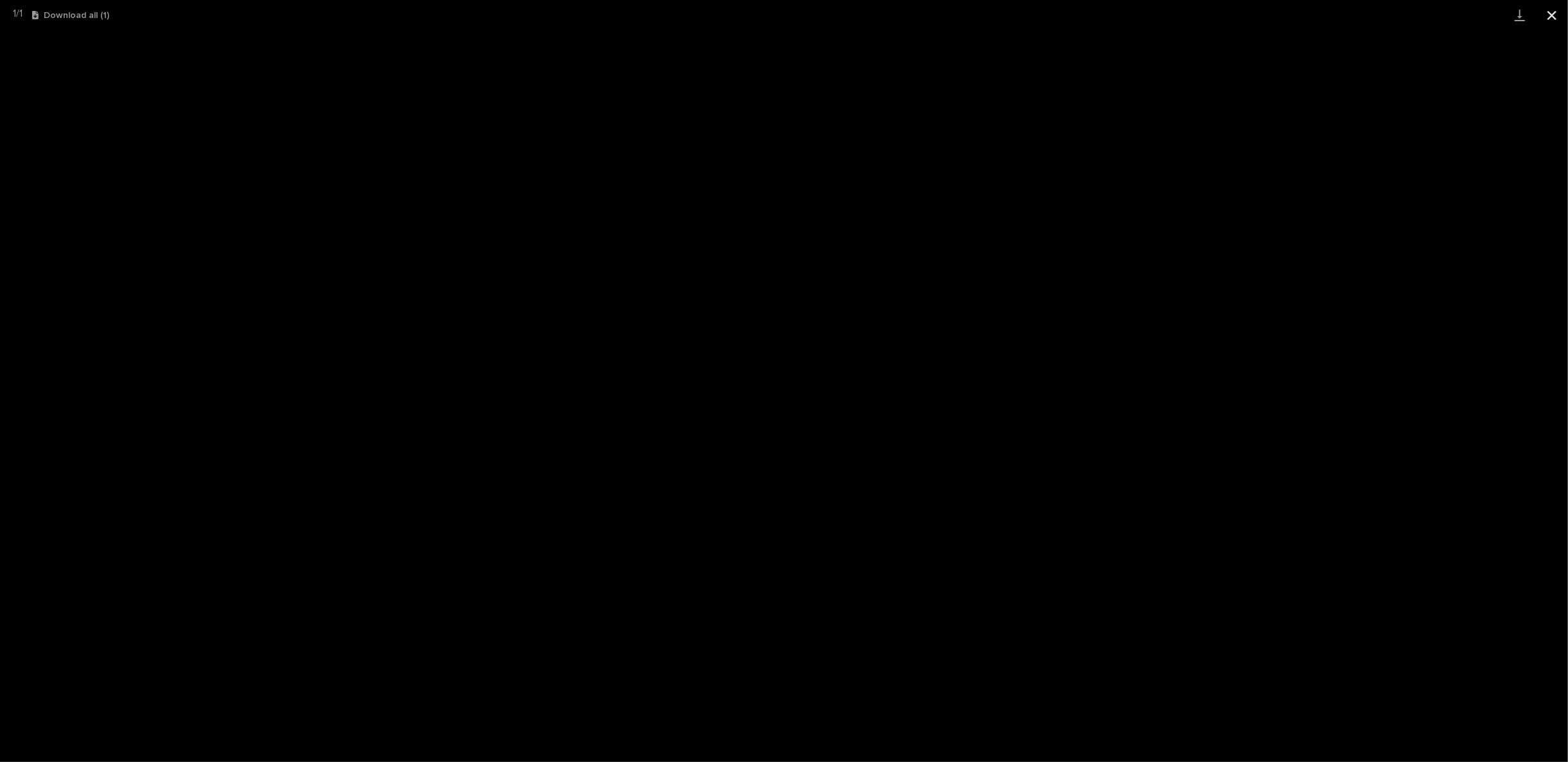
click at [1552, 13] on button "Close gallery" at bounding box center [1551, 15] width 33 height 31
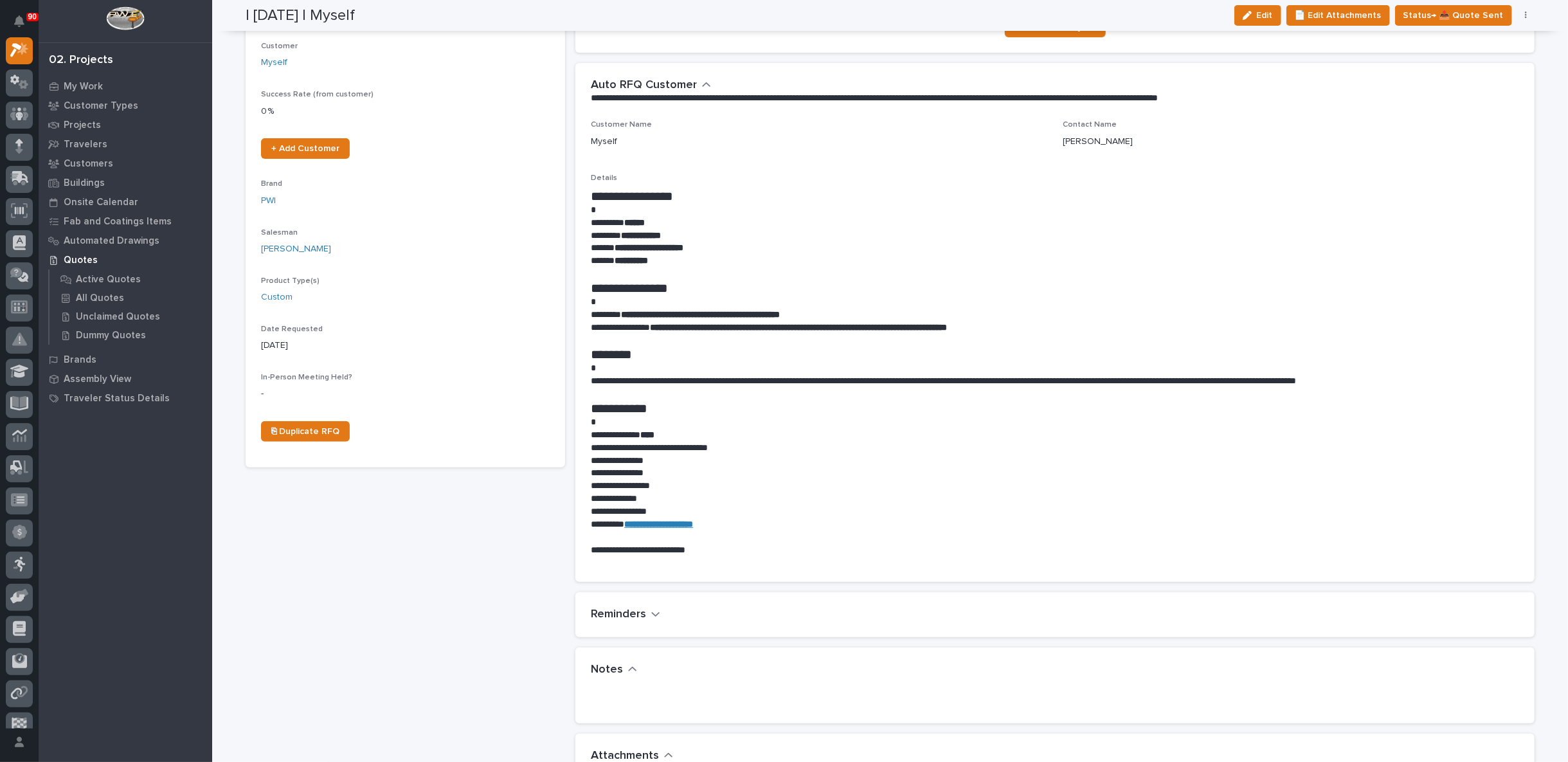
scroll to position [0, 0]
